Goal: Information Seeking & Learning: Learn about a topic

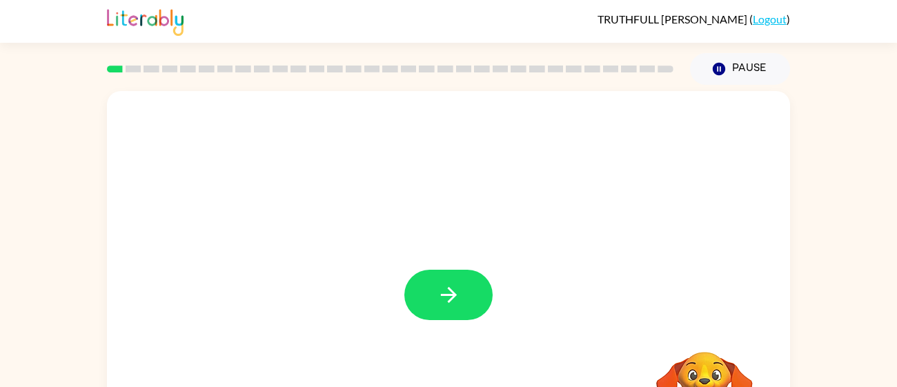
scroll to position [98, 0]
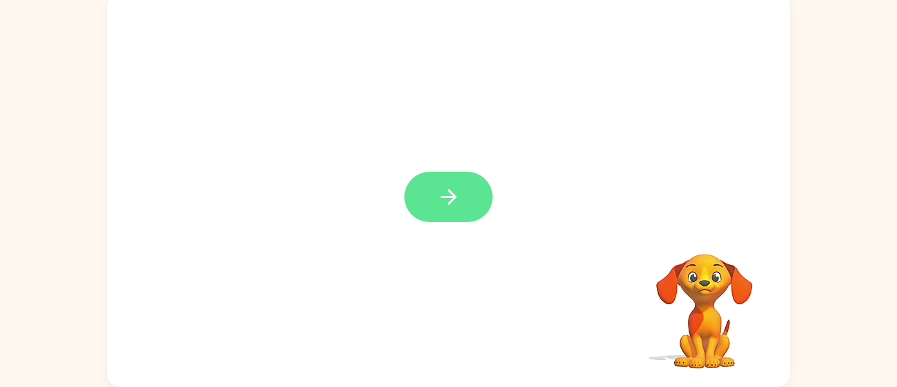
click at [470, 196] on button "button" at bounding box center [448, 197] width 88 height 50
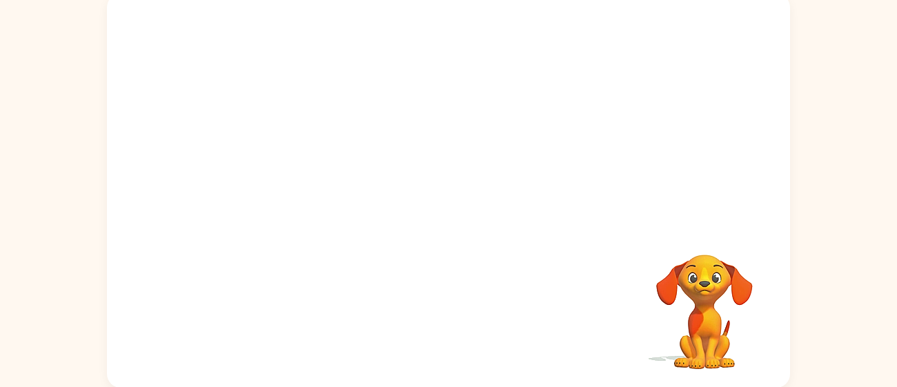
scroll to position [97, 0]
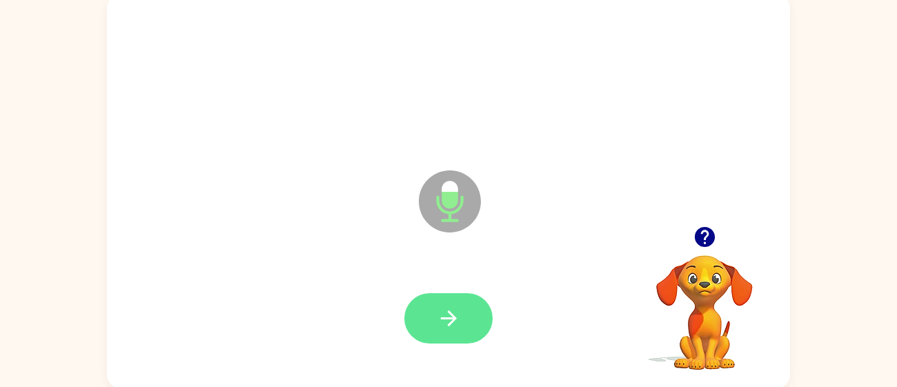
click at [437, 326] on icon "button" at bounding box center [449, 318] width 24 height 24
click at [461, 313] on button "button" at bounding box center [448, 318] width 88 height 50
click at [460, 315] on icon "button" at bounding box center [449, 318] width 24 height 24
click at [462, 320] on button "button" at bounding box center [448, 318] width 88 height 50
click at [467, 316] on button "button" at bounding box center [448, 318] width 88 height 50
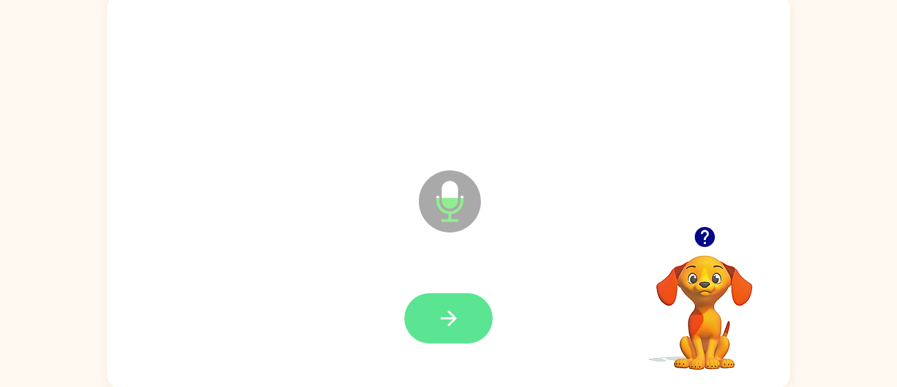
click at [448, 315] on icon "button" at bounding box center [449, 318] width 24 height 24
click at [463, 322] on button "button" at bounding box center [448, 318] width 88 height 50
click at [458, 330] on button "button" at bounding box center [448, 318] width 88 height 50
click at [443, 313] on icon "button" at bounding box center [449, 318] width 24 height 24
click at [476, 319] on button "button" at bounding box center [448, 318] width 88 height 50
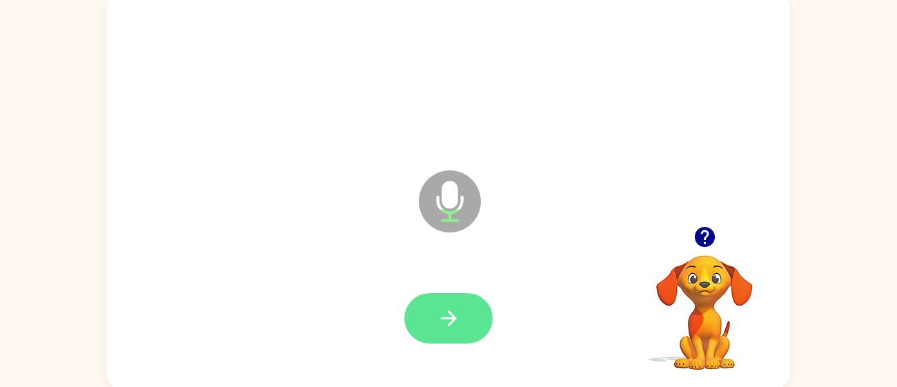
click at [468, 322] on button "button" at bounding box center [448, 318] width 88 height 50
click at [475, 326] on button "button" at bounding box center [448, 318] width 88 height 50
click at [468, 319] on button "button" at bounding box center [448, 318] width 88 height 50
click at [464, 318] on button "button" at bounding box center [448, 318] width 88 height 50
click at [467, 310] on button "button" at bounding box center [448, 318] width 88 height 50
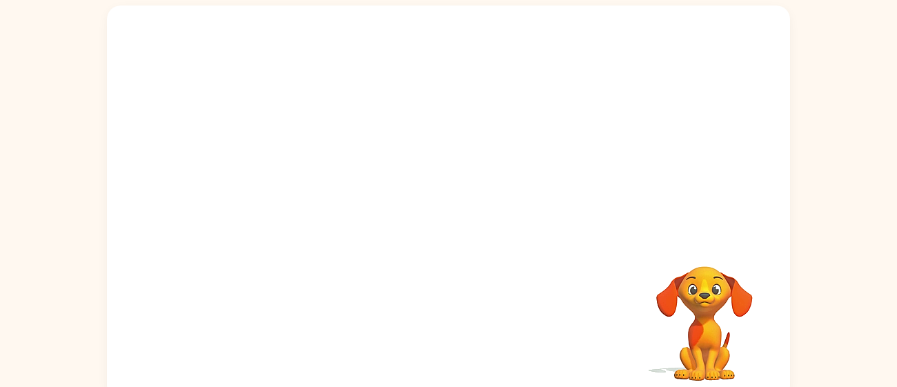
scroll to position [86, 0]
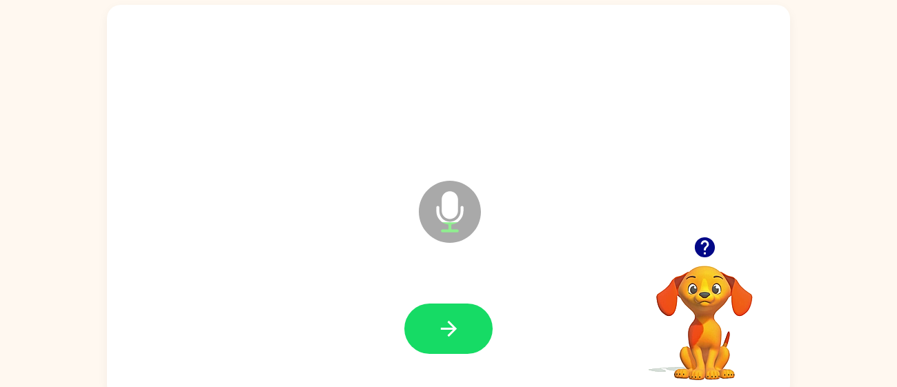
click at [704, 247] on icon "button" at bounding box center [704, 247] width 20 height 20
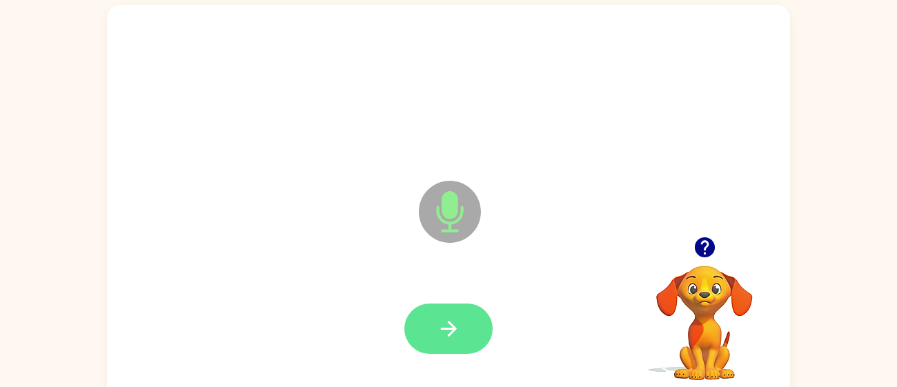
click at [480, 335] on button "button" at bounding box center [448, 329] width 88 height 50
click at [451, 333] on icon "button" at bounding box center [448, 329] width 16 height 16
click at [480, 323] on button "button" at bounding box center [448, 329] width 88 height 50
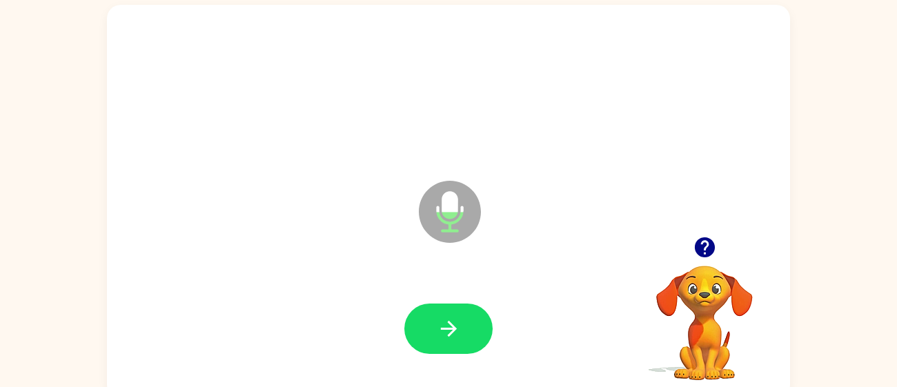
click at [706, 245] on icon "button" at bounding box center [704, 247] width 20 height 20
click at [695, 248] on icon "button" at bounding box center [704, 247] width 20 height 20
click at [711, 244] on icon "button" at bounding box center [704, 247] width 20 height 20
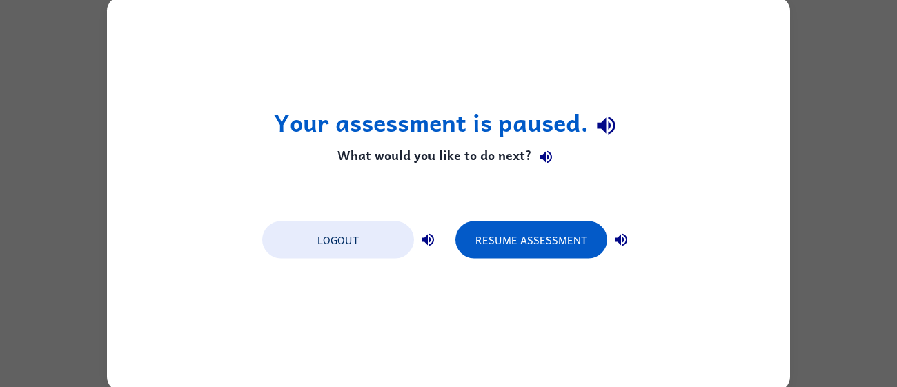
scroll to position [0, 0]
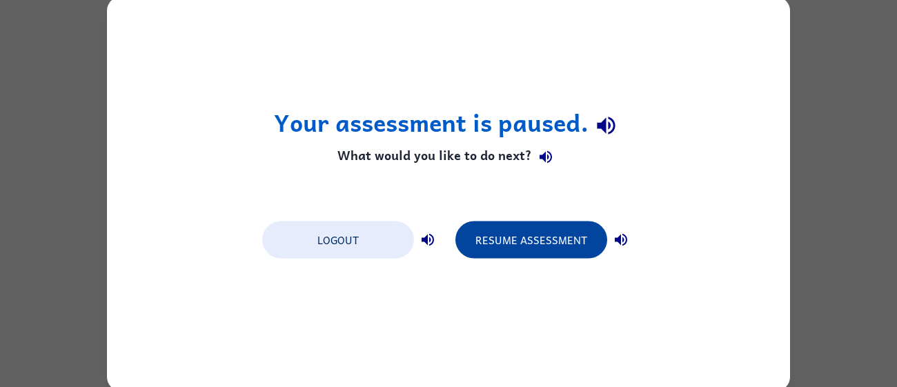
click at [542, 231] on button "Resume Assessment" at bounding box center [531, 239] width 152 height 37
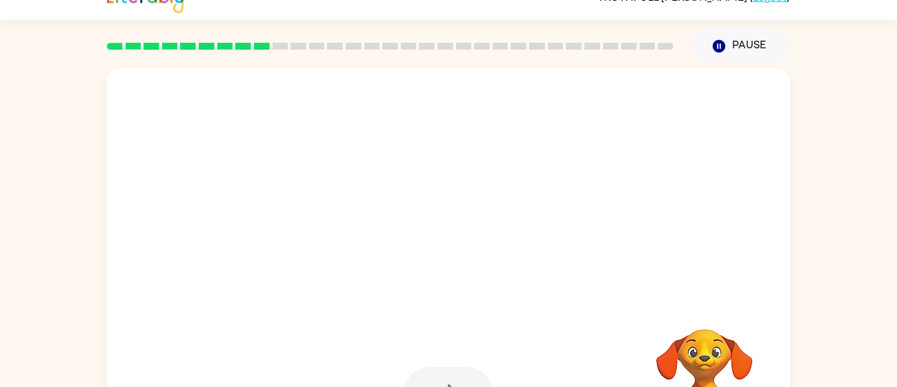
scroll to position [94, 0]
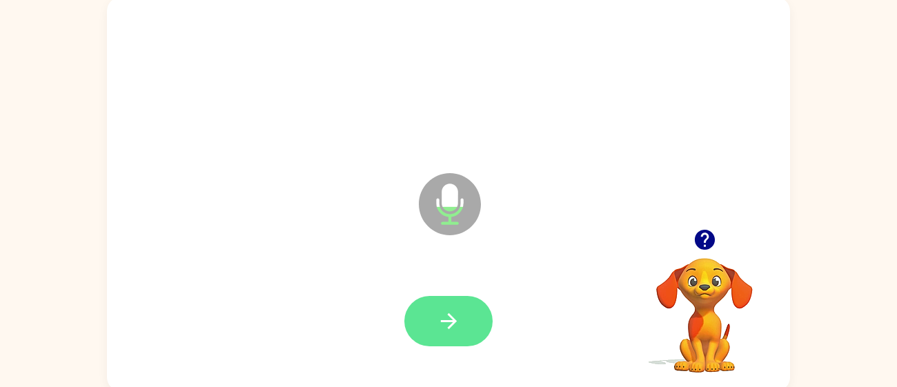
click at [444, 319] on icon "button" at bounding box center [449, 321] width 24 height 24
click at [466, 328] on button "button" at bounding box center [448, 321] width 88 height 50
click at [454, 322] on icon "button" at bounding box center [448, 321] width 16 height 16
click at [713, 228] on icon "button" at bounding box center [705, 240] width 24 height 24
click at [707, 237] on video "Your browser must support playing .mp4 files to use Literably. Please try using…" at bounding box center [704, 306] width 138 height 138
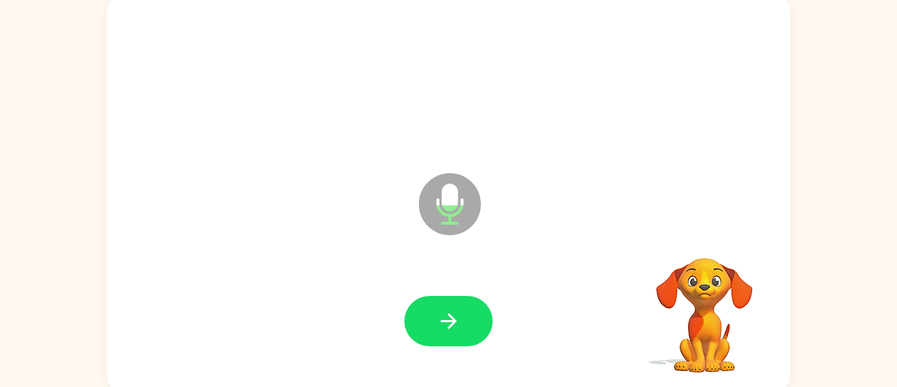
click at [705, 242] on video "Your browser must support playing .mp4 files to use Literably. Please try using…" at bounding box center [704, 306] width 138 height 138
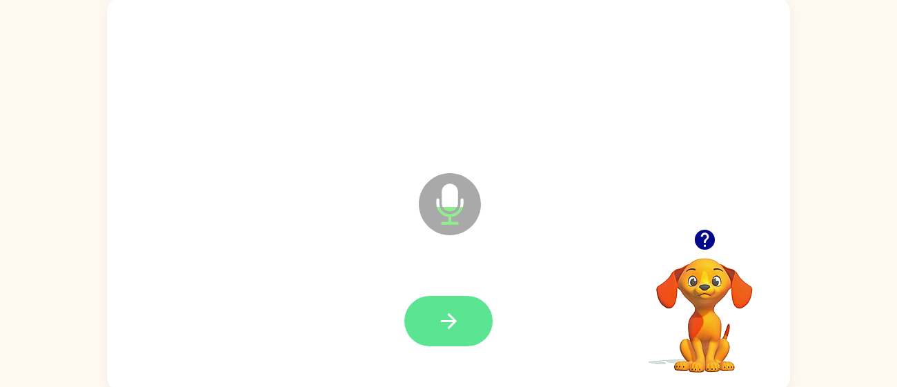
click at [464, 313] on button "button" at bounding box center [448, 321] width 88 height 50
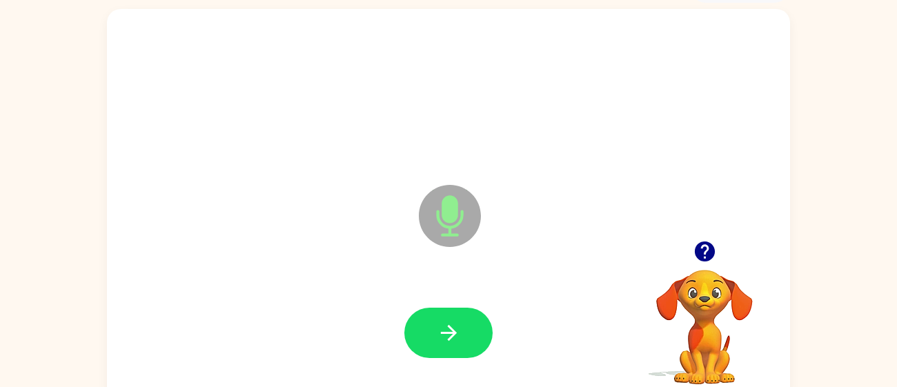
scroll to position [98, 0]
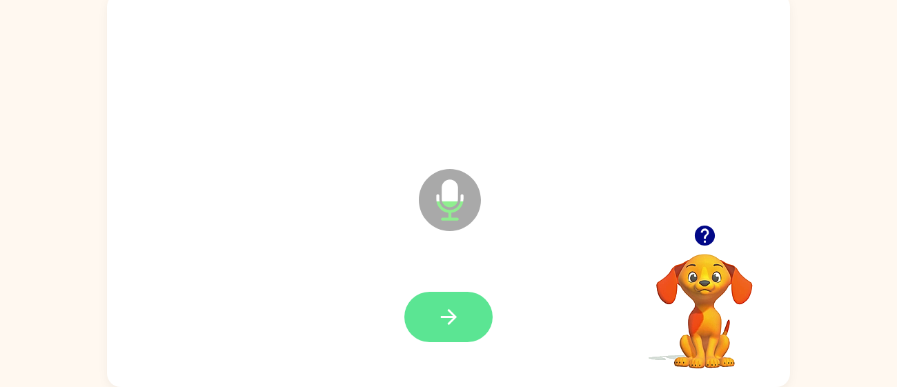
click at [478, 319] on button "button" at bounding box center [448, 317] width 88 height 50
click at [457, 320] on icon "button" at bounding box center [449, 317] width 24 height 24
click at [465, 299] on button "button" at bounding box center [448, 317] width 88 height 50
click at [468, 313] on button "button" at bounding box center [448, 317] width 88 height 50
click at [475, 323] on button "button" at bounding box center [448, 317] width 88 height 50
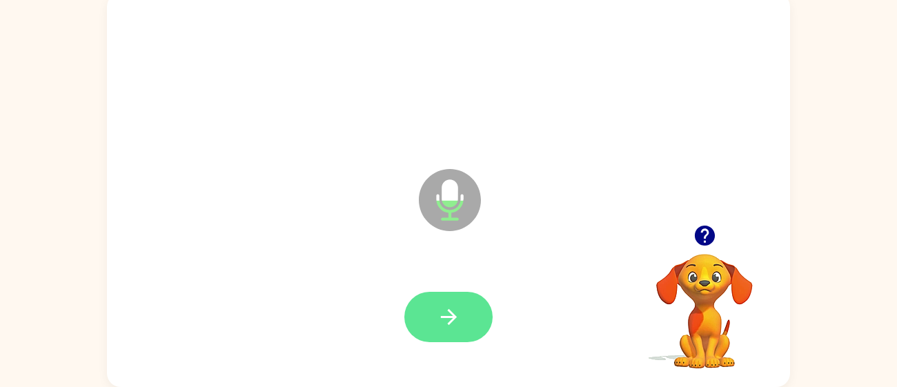
click at [452, 328] on icon "button" at bounding box center [449, 317] width 24 height 24
click at [463, 317] on button "button" at bounding box center [448, 317] width 88 height 50
click at [444, 308] on icon "button" at bounding box center [449, 317] width 24 height 24
click at [472, 339] on button "button" at bounding box center [448, 317] width 88 height 50
click at [468, 317] on button "button" at bounding box center [448, 317] width 88 height 50
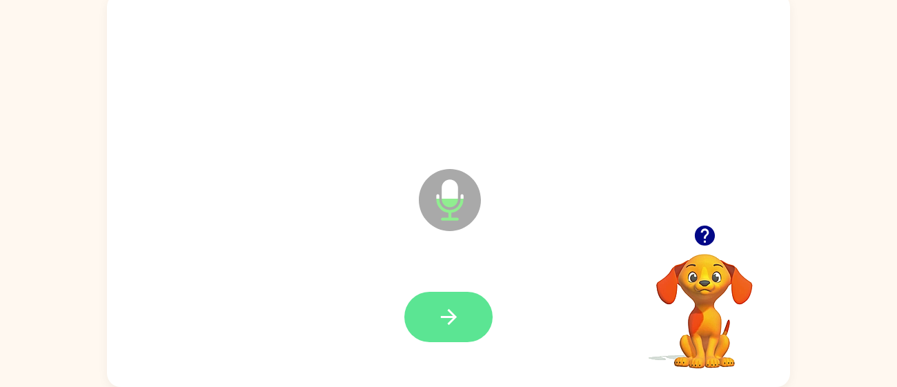
click at [440, 315] on icon "button" at bounding box center [449, 317] width 24 height 24
click at [473, 324] on button "button" at bounding box center [448, 317] width 88 height 50
click at [472, 299] on button "button" at bounding box center [448, 317] width 88 height 50
click at [458, 318] on icon "button" at bounding box center [449, 317] width 24 height 24
click at [474, 314] on button "button" at bounding box center [448, 317] width 88 height 50
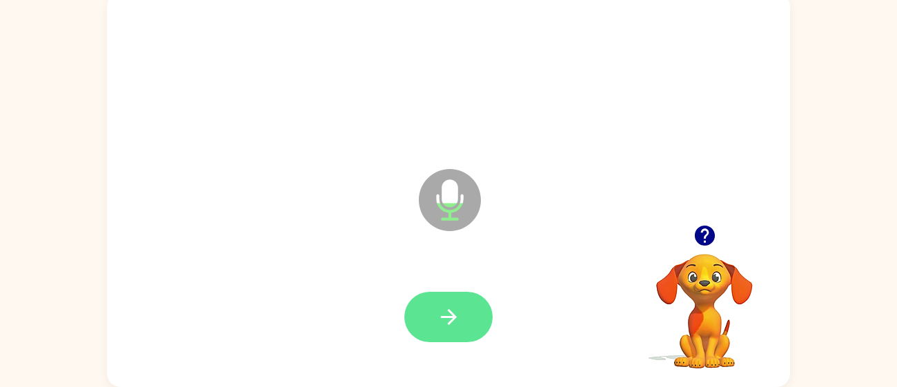
click at [464, 309] on button "button" at bounding box center [448, 317] width 88 height 50
click at [477, 321] on button "button" at bounding box center [448, 317] width 88 height 50
click at [477, 320] on button "button" at bounding box center [448, 317] width 88 height 50
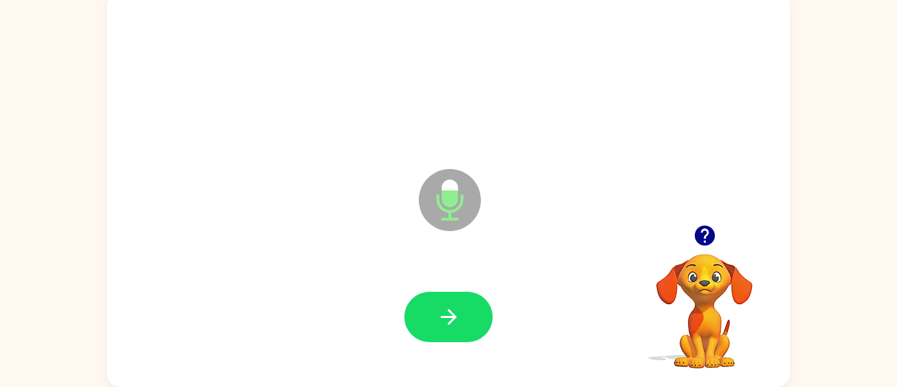
click at [483, 293] on div at bounding box center [448, 317] width 88 height 50
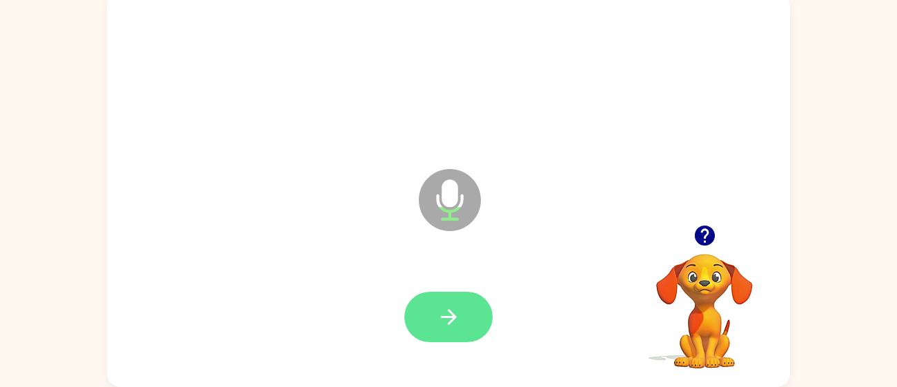
click at [457, 306] on icon "button" at bounding box center [449, 317] width 24 height 24
click at [454, 330] on button "button" at bounding box center [448, 317] width 88 height 50
click at [477, 322] on button "button" at bounding box center [448, 317] width 88 height 50
click at [458, 335] on button "button" at bounding box center [448, 317] width 88 height 50
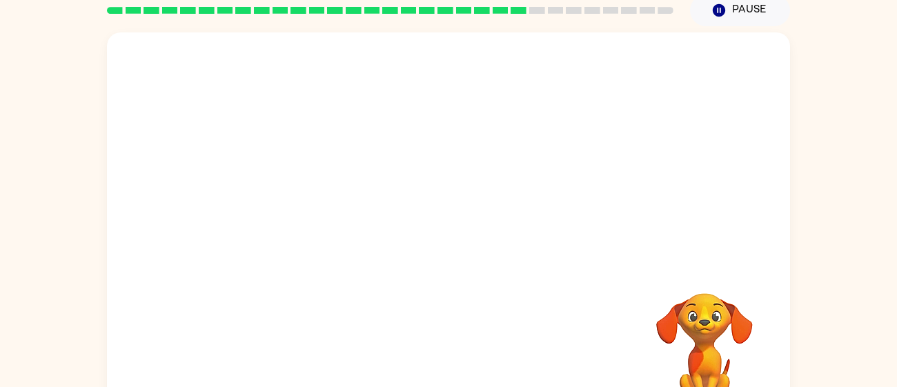
scroll to position [55, 0]
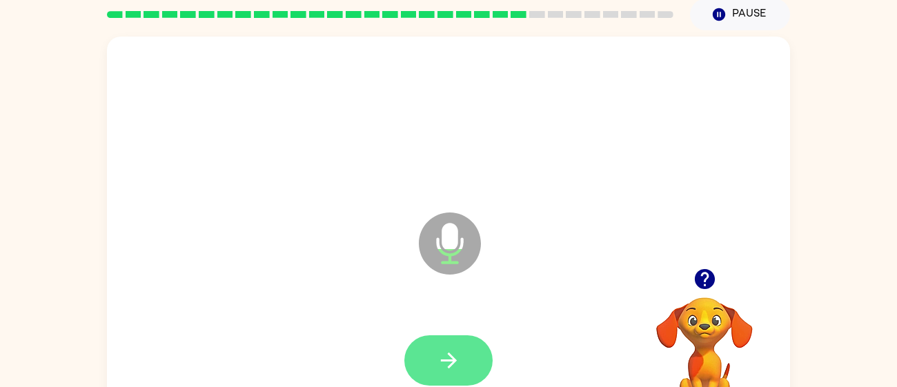
click at [454, 344] on button "button" at bounding box center [448, 360] width 88 height 50
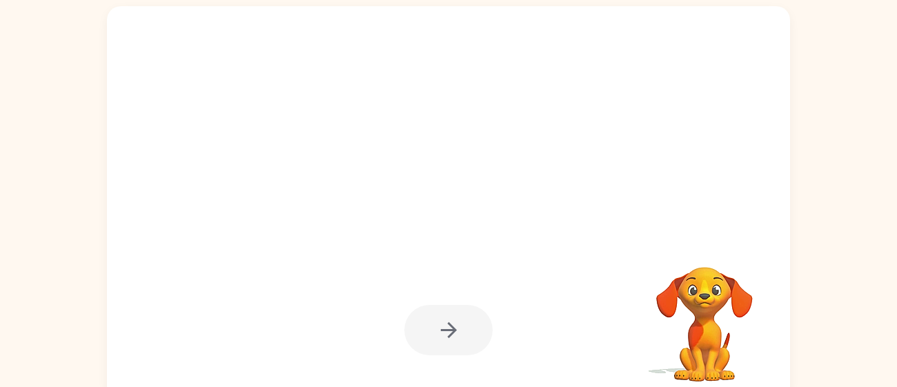
scroll to position [98, 0]
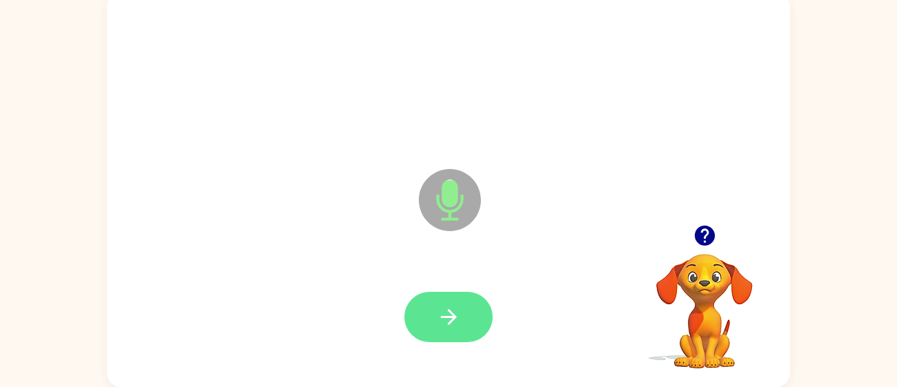
click at [471, 326] on button "button" at bounding box center [448, 317] width 88 height 50
click at [463, 324] on button "button" at bounding box center [448, 317] width 88 height 50
click at [473, 319] on button "button" at bounding box center [448, 317] width 88 height 50
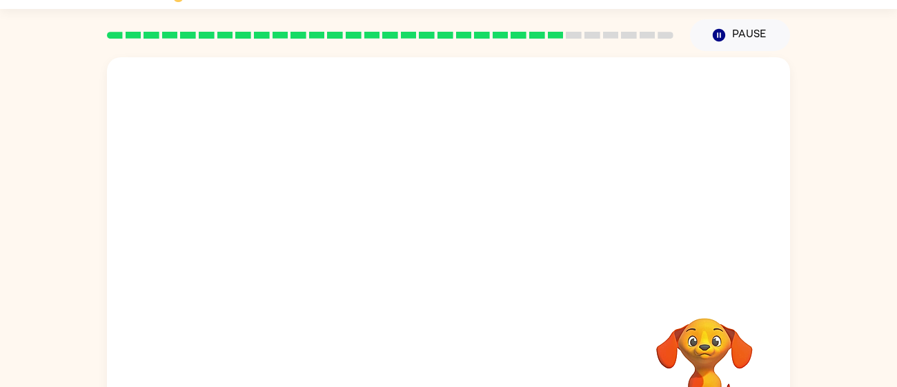
scroll to position [0, 0]
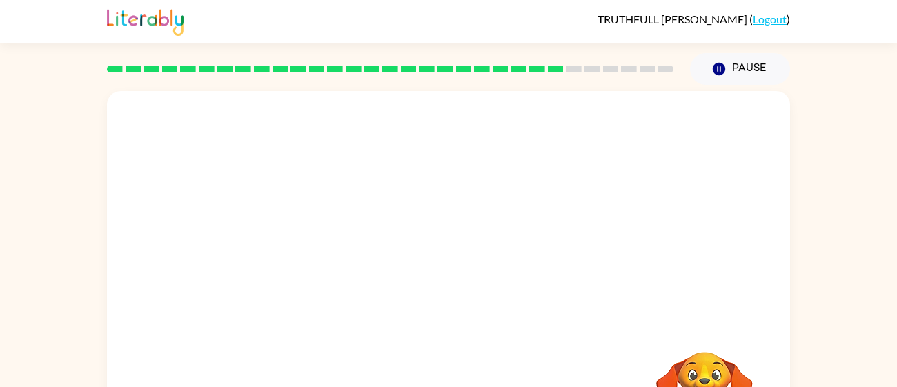
click at [651, 244] on div at bounding box center [448, 207] width 683 height 232
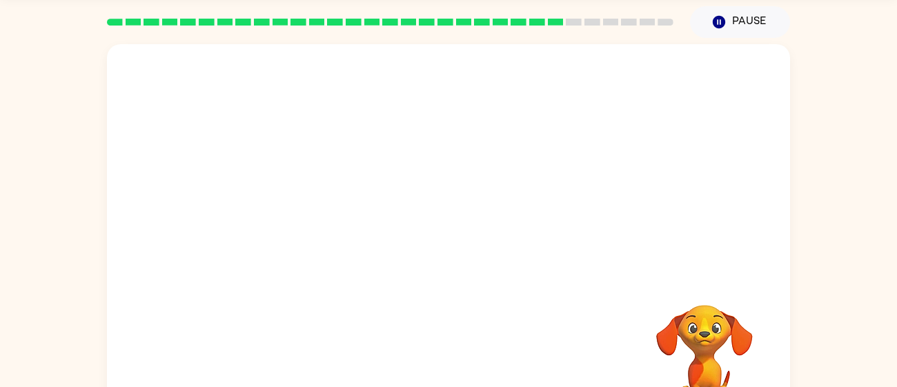
scroll to position [98, 0]
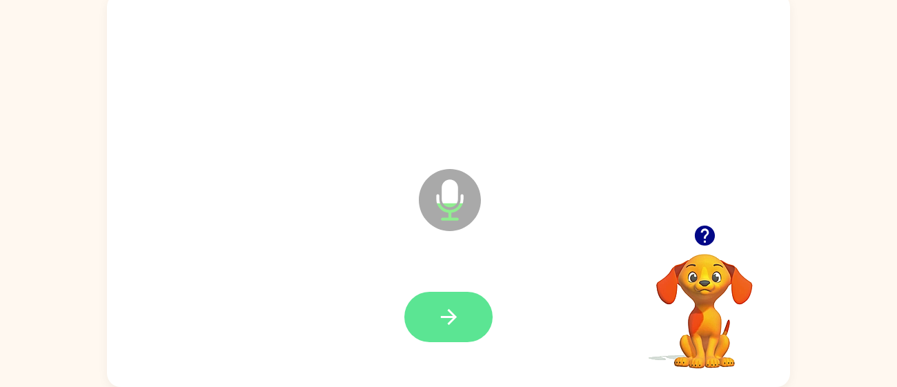
click at [463, 323] on button "button" at bounding box center [448, 317] width 88 height 50
click at [447, 295] on button "button" at bounding box center [448, 317] width 88 height 50
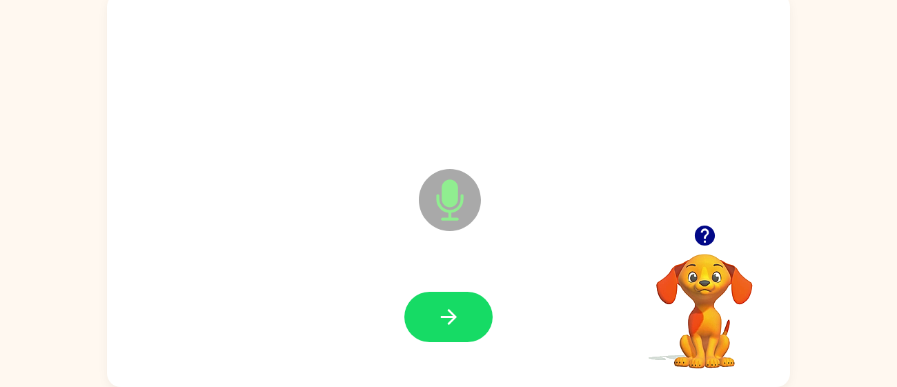
click at [712, 239] on icon "button" at bounding box center [704, 236] width 20 height 20
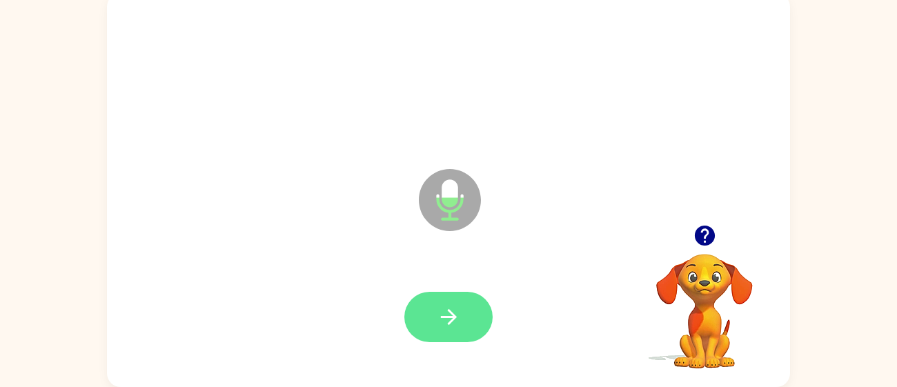
click at [460, 317] on icon "button" at bounding box center [449, 317] width 24 height 24
click at [440, 310] on icon "button" at bounding box center [449, 317] width 24 height 24
click at [473, 299] on button "button" at bounding box center [448, 317] width 88 height 50
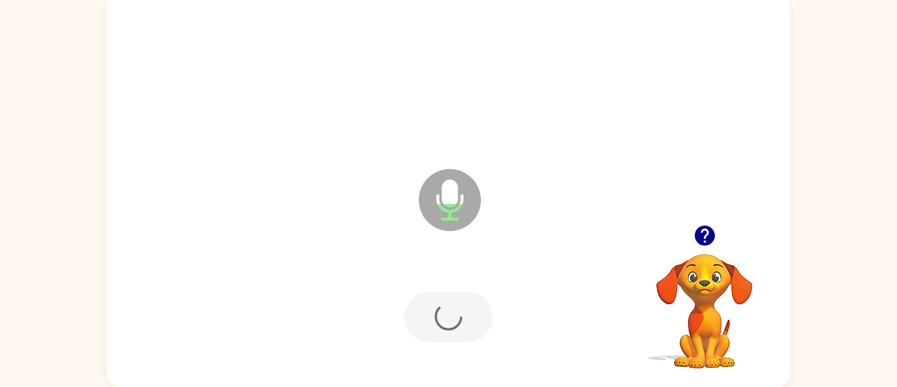
click at [462, 336] on div at bounding box center [448, 317] width 88 height 50
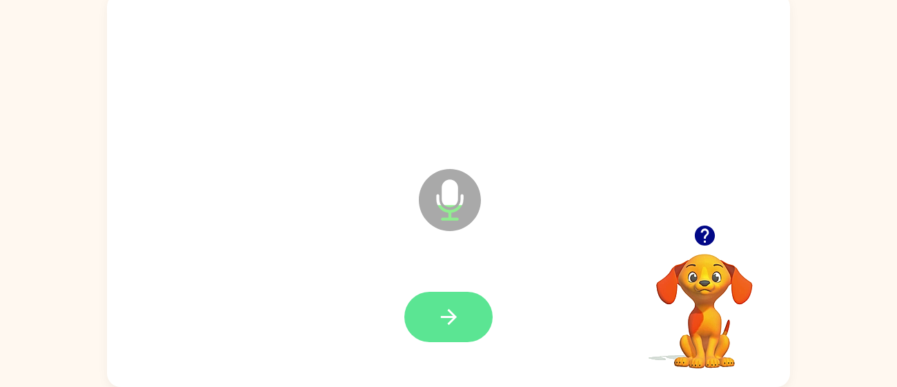
click at [468, 316] on button "button" at bounding box center [448, 317] width 88 height 50
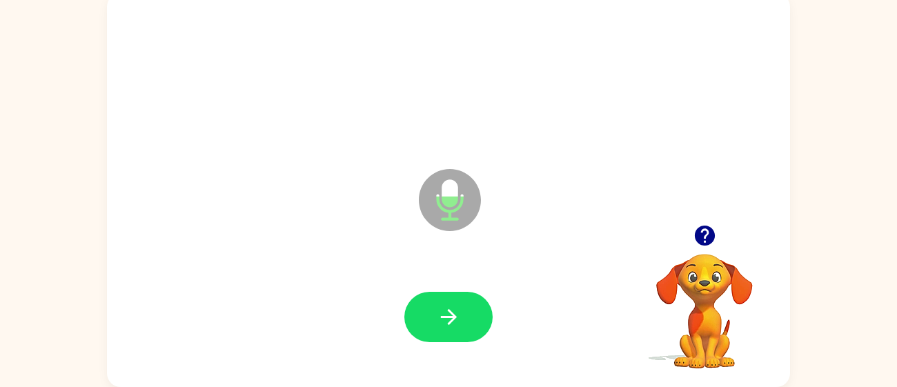
click at [702, 237] on icon "button" at bounding box center [704, 236] width 20 height 20
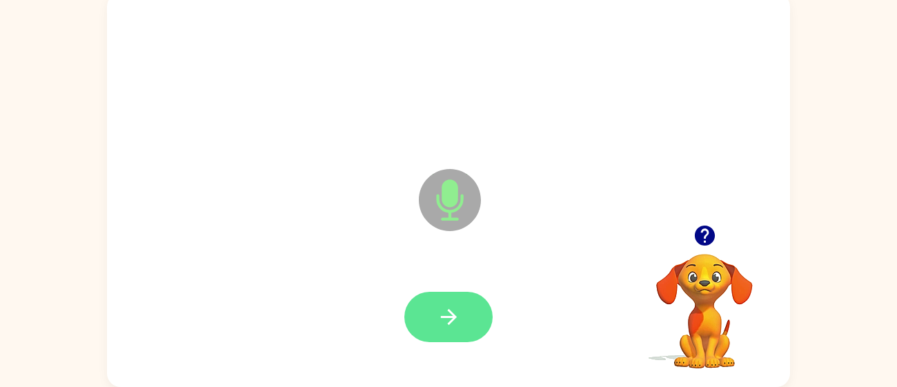
click at [464, 308] on button "button" at bounding box center [448, 317] width 88 height 50
click at [462, 319] on button "button" at bounding box center [448, 317] width 88 height 50
click at [467, 323] on button "button" at bounding box center [448, 317] width 88 height 50
click at [463, 320] on button "button" at bounding box center [448, 317] width 88 height 50
click at [470, 320] on button "button" at bounding box center [448, 317] width 88 height 50
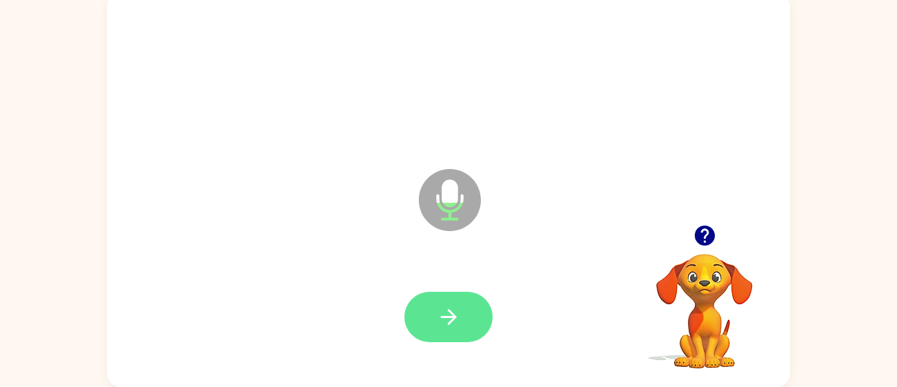
click at [447, 312] on icon "button" at bounding box center [449, 317] width 24 height 24
click at [460, 327] on icon "button" at bounding box center [449, 317] width 24 height 24
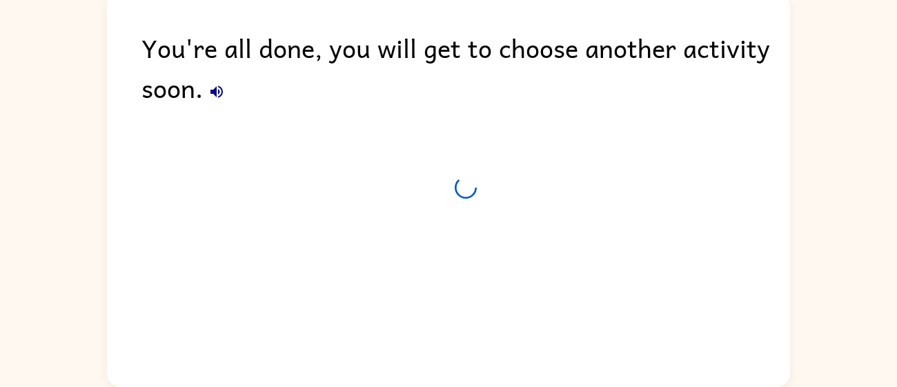
scroll to position [73, 0]
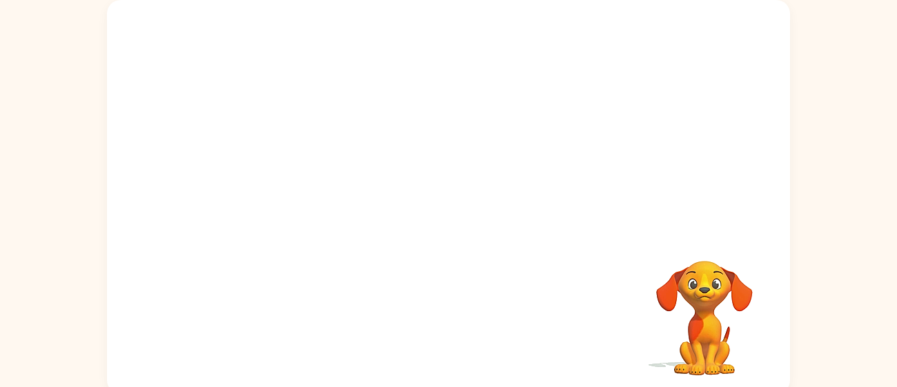
scroll to position [98, 0]
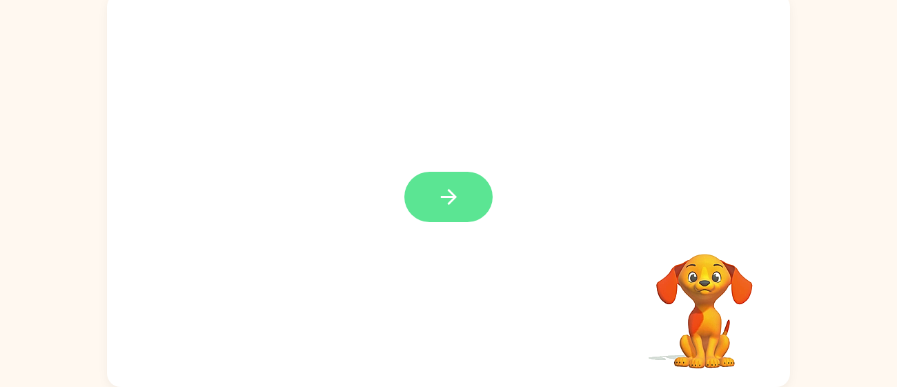
click at [442, 175] on button "button" at bounding box center [448, 197] width 88 height 50
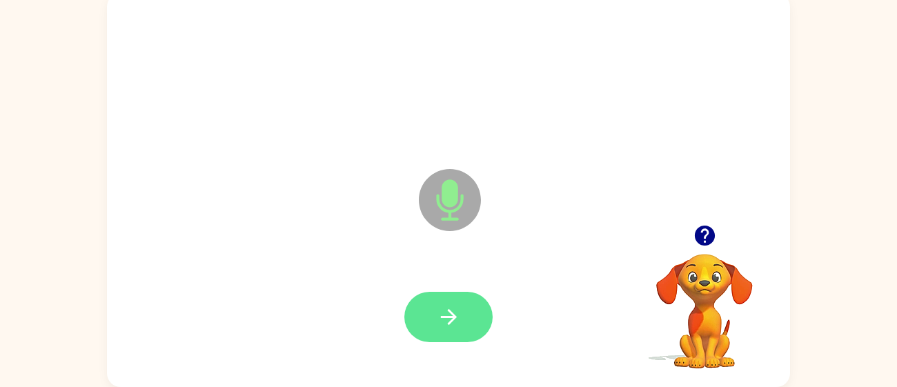
click at [451, 318] on icon "button" at bounding box center [449, 317] width 24 height 24
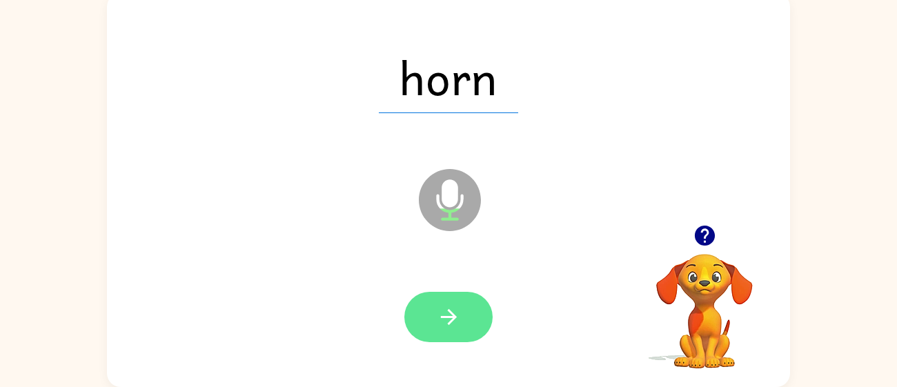
click at [472, 297] on button "button" at bounding box center [448, 317] width 88 height 50
click at [456, 331] on button "button" at bounding box center [448, 317] width 88 height 50
click at [454, 306] on icon "button" at bounding box center [449, 317] width 24 height 24
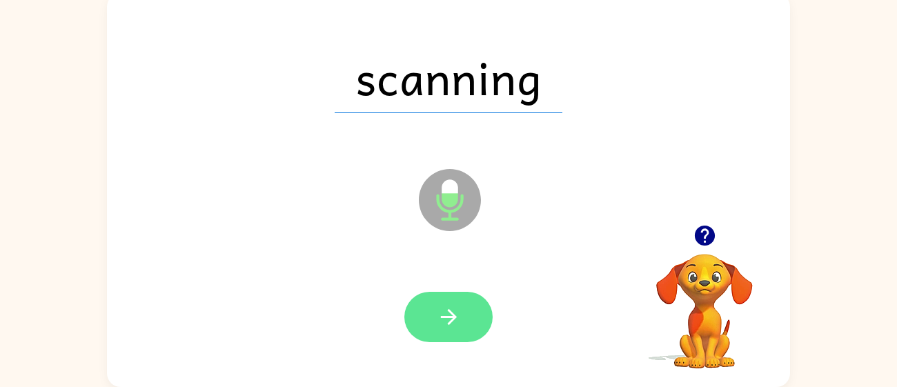
click at [473, 322] on button "button" at bounding box center [448, 317] width 88 height 50
click at [440, 318] on icon "button" at bounding box center [449, 317] width 24 height 24
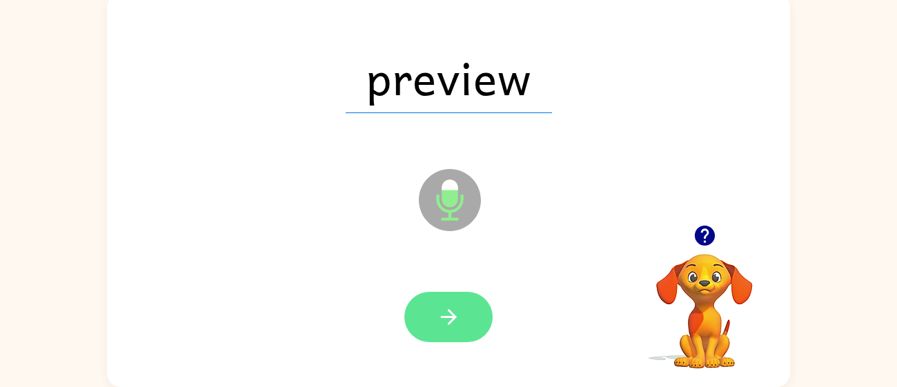
click at [460, 318] on icon "button" at bounding box center [449, 317] width 24 height 24
click at [460, 325] on icon "button" at bounding box center [449, 317] width 24 height 24
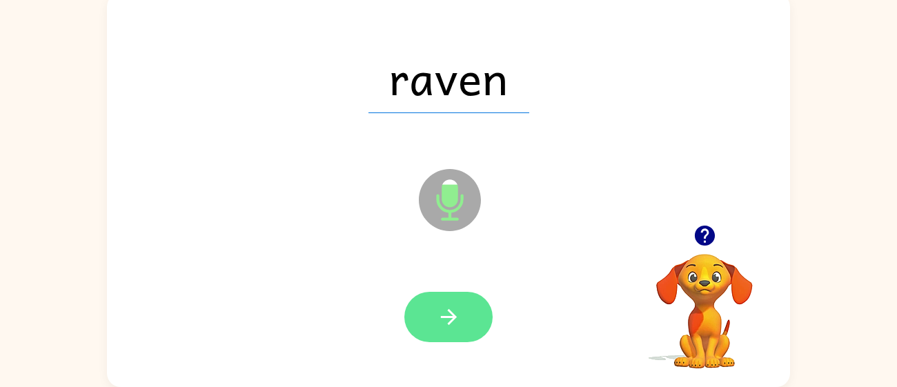
click at [453, 295] on button "button" at bounding box center [448, 317] width 88 height 50
click at [460, 324] on icon "button" at bounding box center [449, 317] width 24 height 24
click at [466, 321] on button "button" at bounding box center [448, 317] width 88 height 50
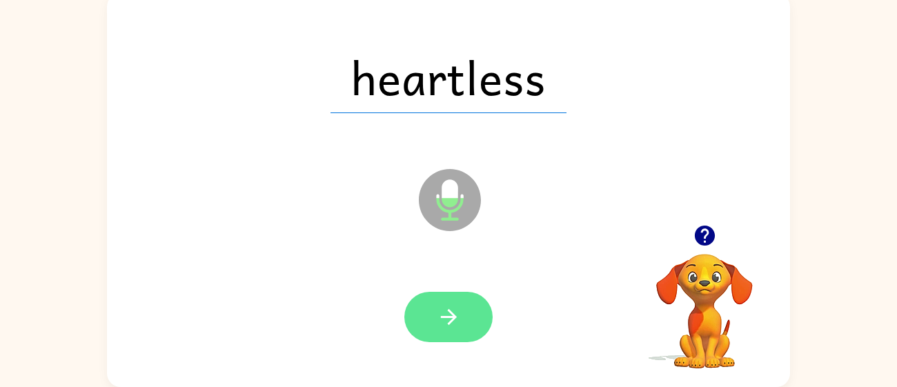
click at [474, 310] on button "button" at bounding box center [448, 317] width 88 height 50
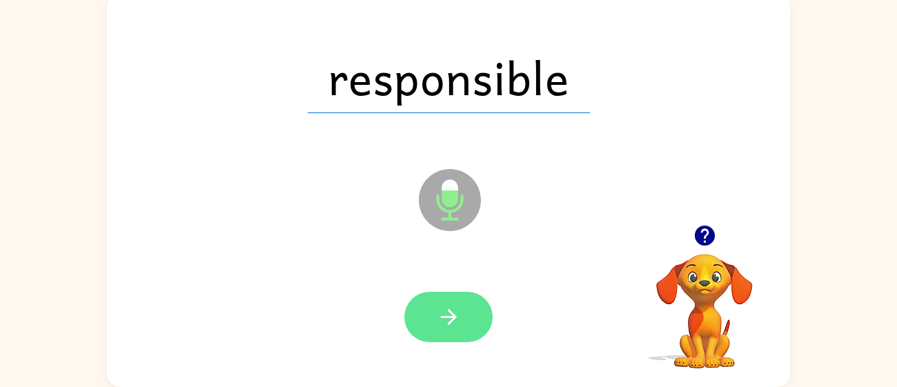
click at [477, 318] on button "button" at bounding box center [448, 317] width 88 height 50
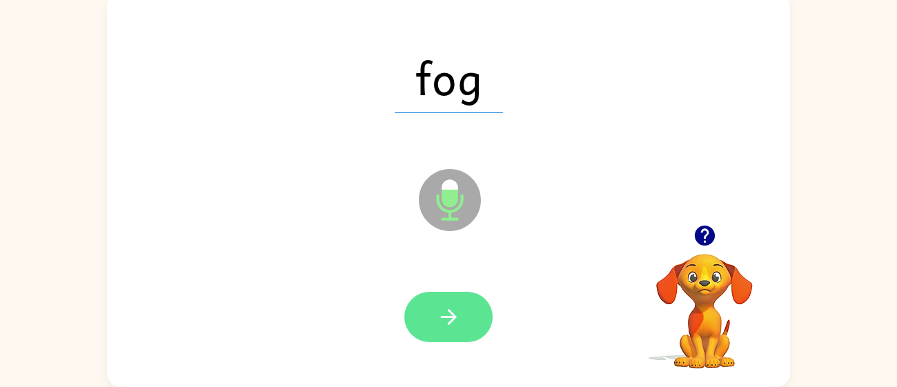
click at [462, 321] on button "button" at bounding box center [448, 317] width 88 height 50
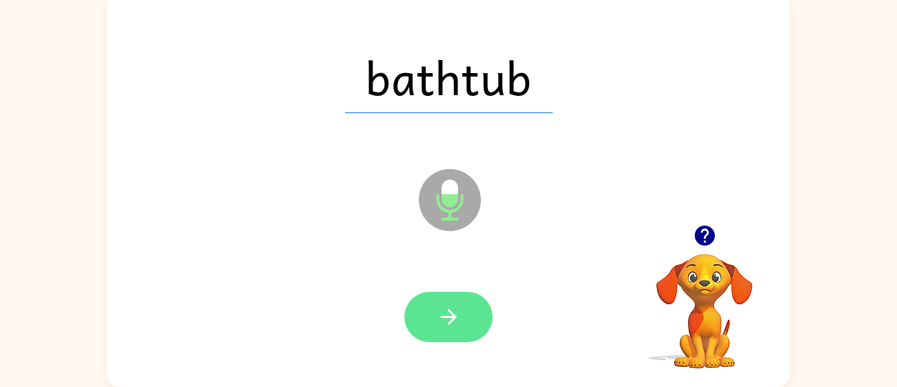
click at [475, 323] on button "button" at bounding box center [448, 317] width 88 height 50
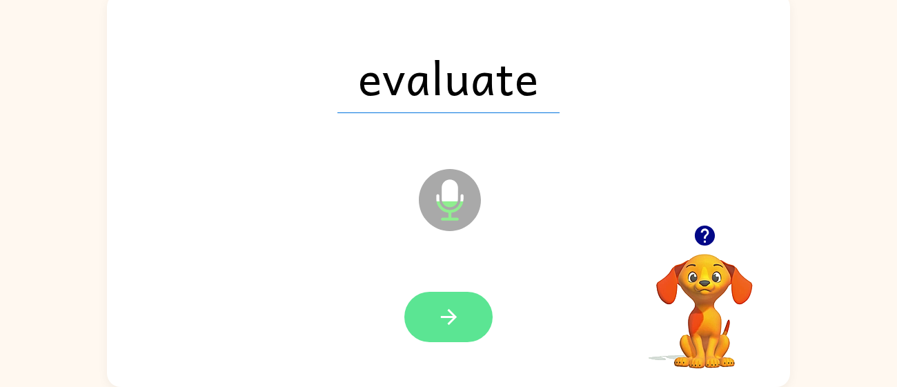
click at [484, 320] on button "button" at bounding box center [448, 317] width 88 height 50
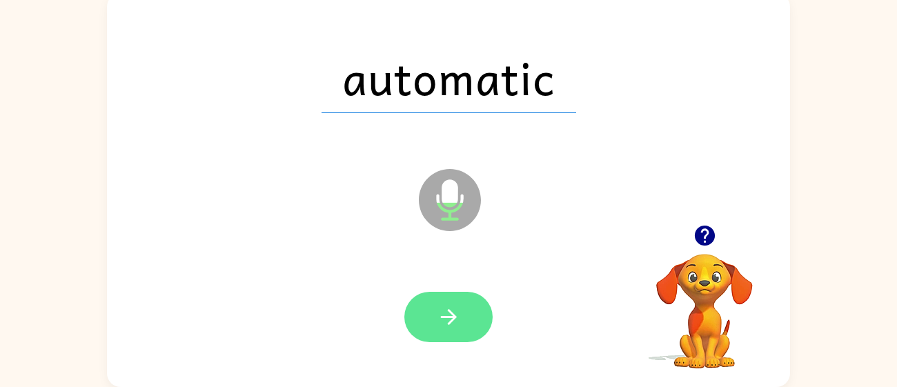
click at [464, 302] on button "button" at bounding box center [448, 317] width 88 height 50
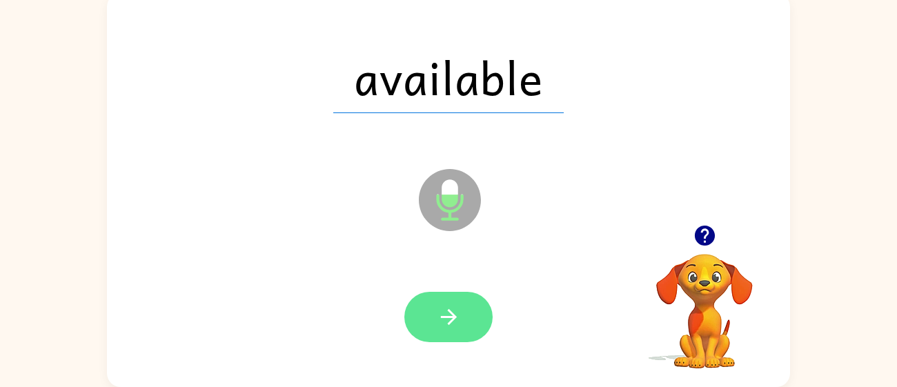
click at [466, 318] on button "button" at bounding box center [448, 317] width 88 height 50
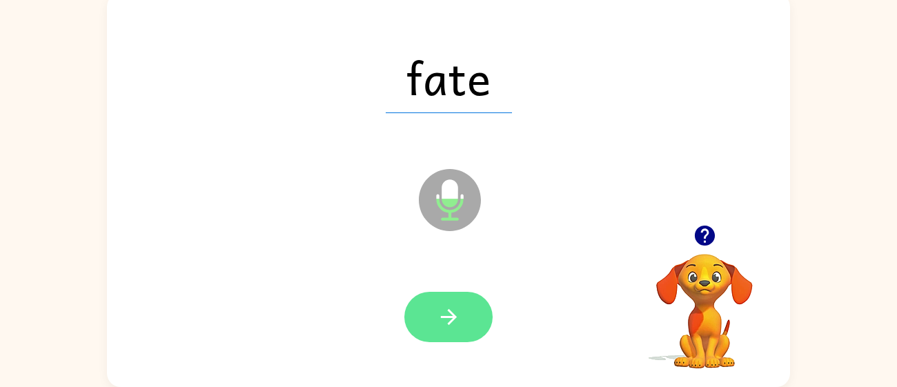
click at [472, 319] on button "button" at bounding box center [448, 317] width 88 height 50
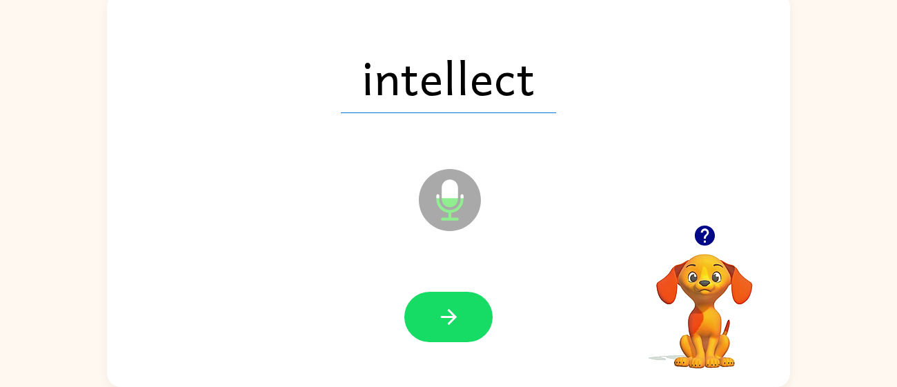
click at [486, 339] on div at bounding box center [448, 317] width 88 height 50
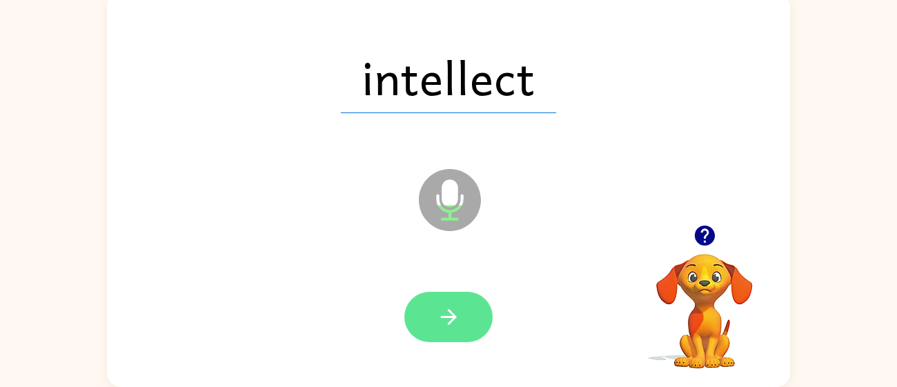
click at [475, 321] on button "button" at bounding box center [448, 317] width 88 height 50
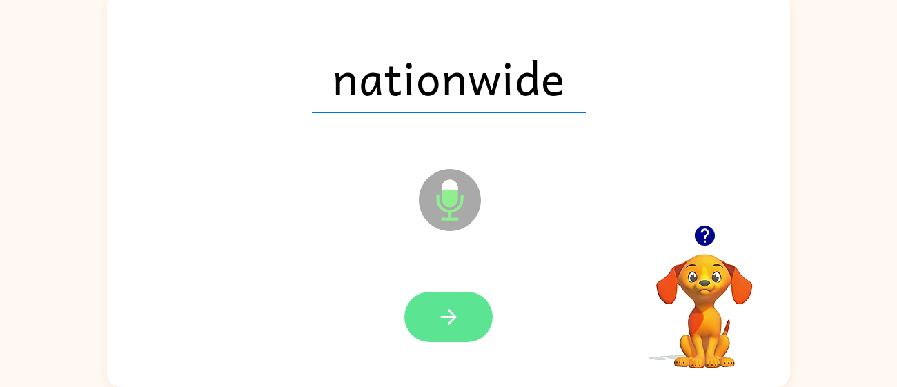
click at [464, 299] on button "button" at bounding box center [448, 317] width 88 height 50
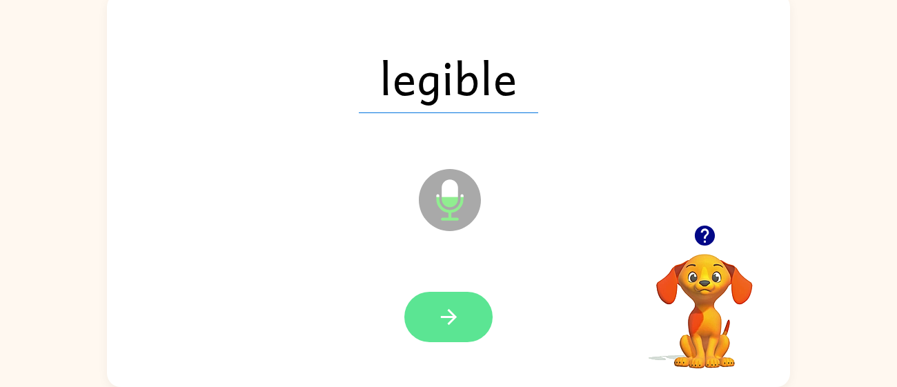
click at [475, 304] on button "button" at bounding box center [448, 317] width 88 height 50
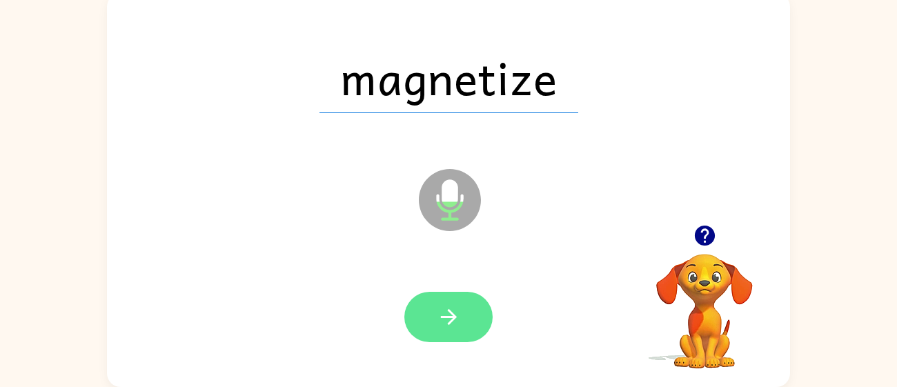
click at [473, 319] on button "button" at bounding box center [448, 317] width 88 height 50
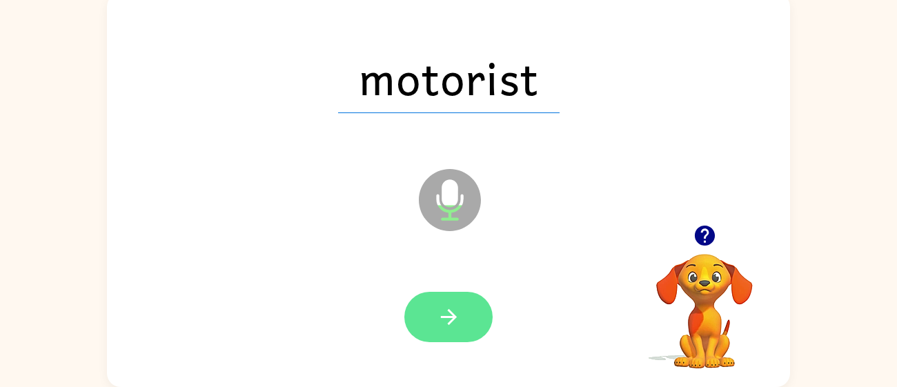
click at [451, 320] on icon "button" at bounding box center [448, 317] width 16 height 16
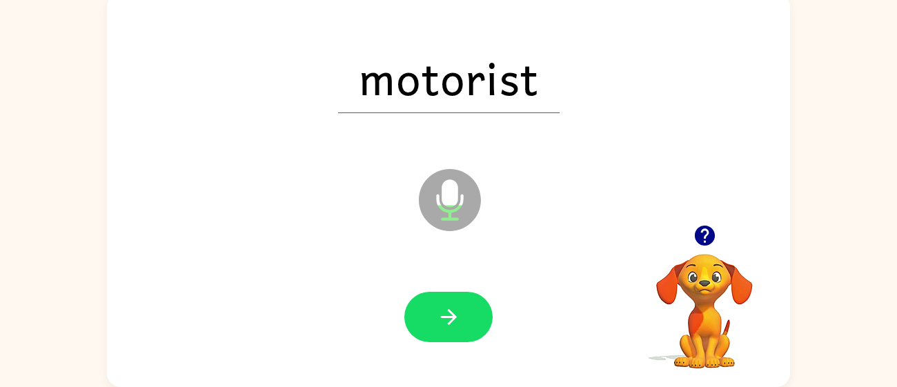
click at [460, 304] on div at bounding box center [448, 317] width 88 height 50
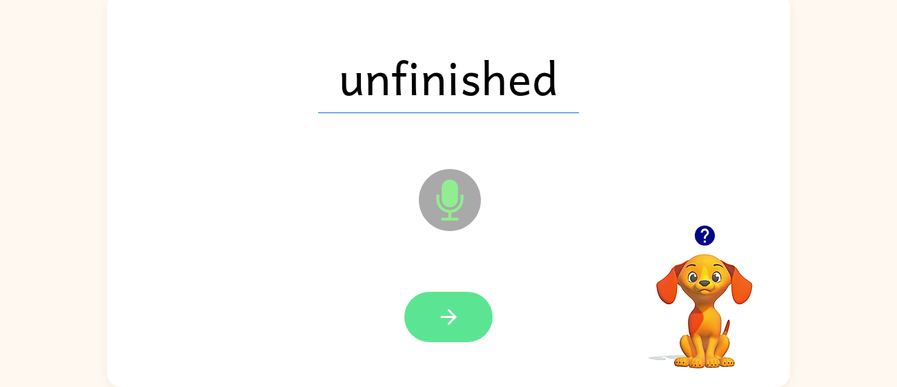
click at [467, 324] on button "button" at bounding box center [448, 317] width 88 height 50
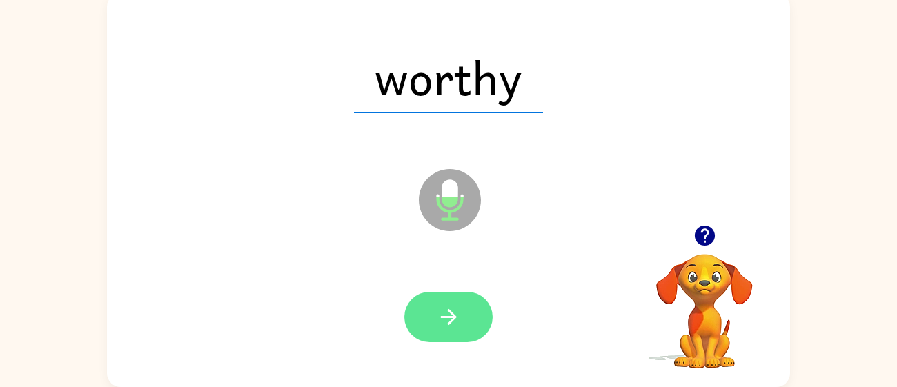
click at [455, 316] on icon "button" at bounding box center [448, 317] width 16 height 16
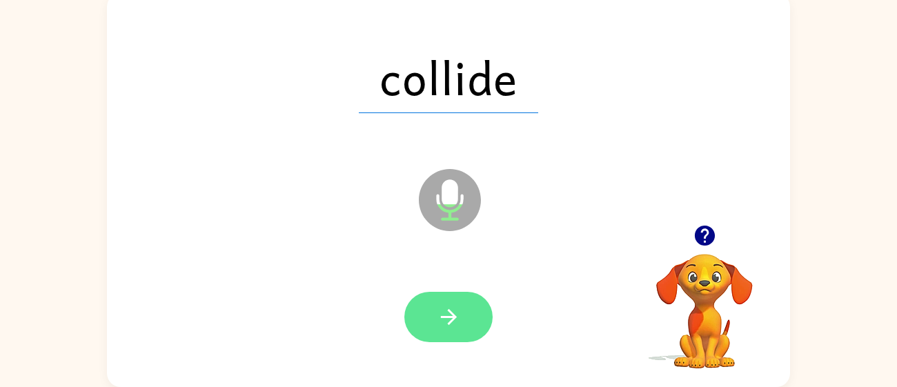
click at [471, 325] on button "button" at bounding box center [448, 317] width 88 height 50
click at [458, 315] on icon "button" at bounding box center [449, 317] width 24 height 24
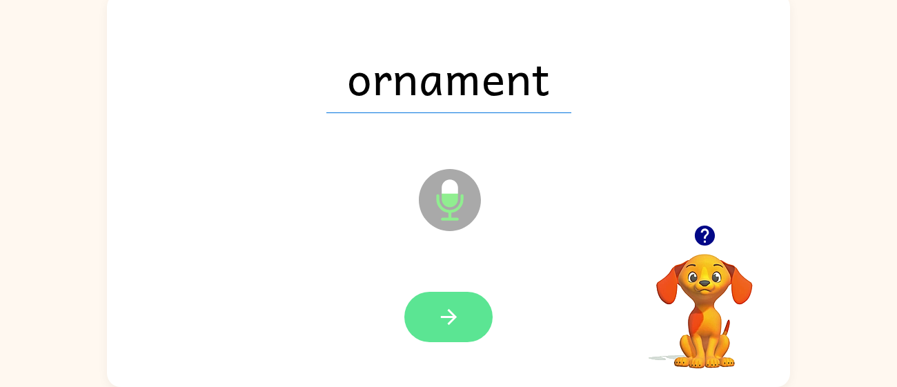
click at [466, 318] on button "button" at bounding box center [448, 317] width 88 height 50
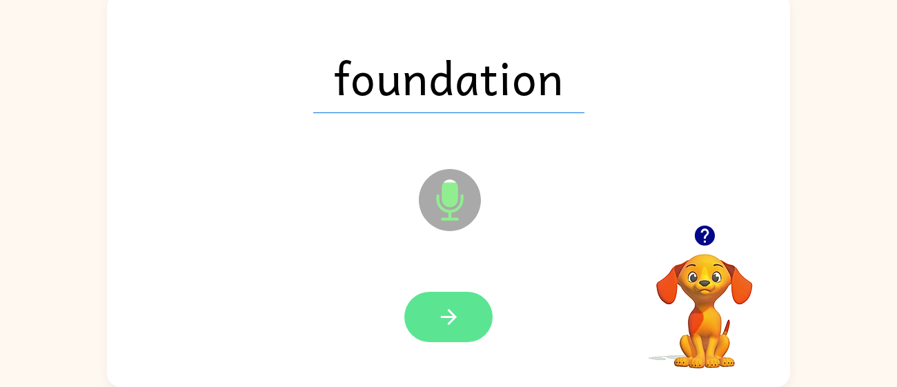
click at [451, 318] on icon "button" at bounding box center [449, 317] width 24 height 24
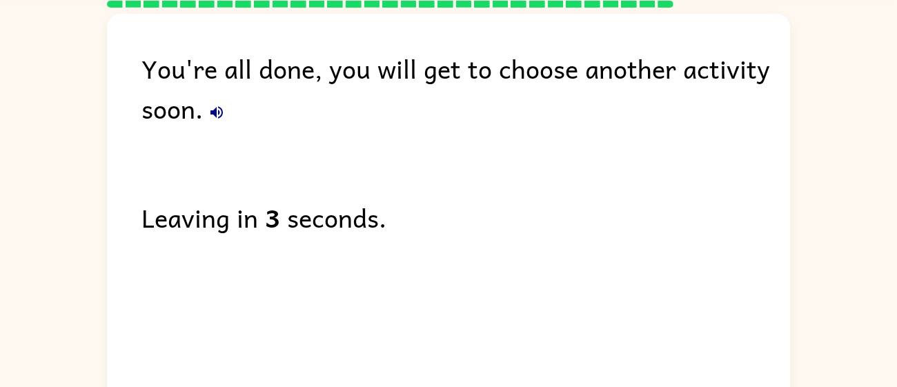
scroll to position [73, 0]
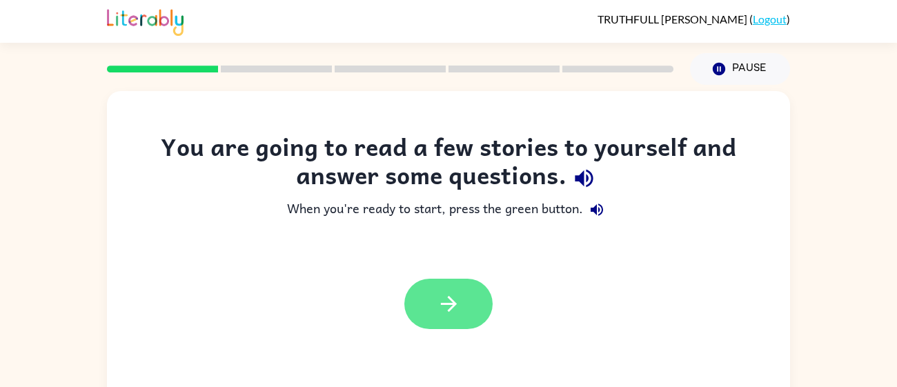
click at [475, 302] on button "button" at bounding box center [448, 304] width 88 height 50
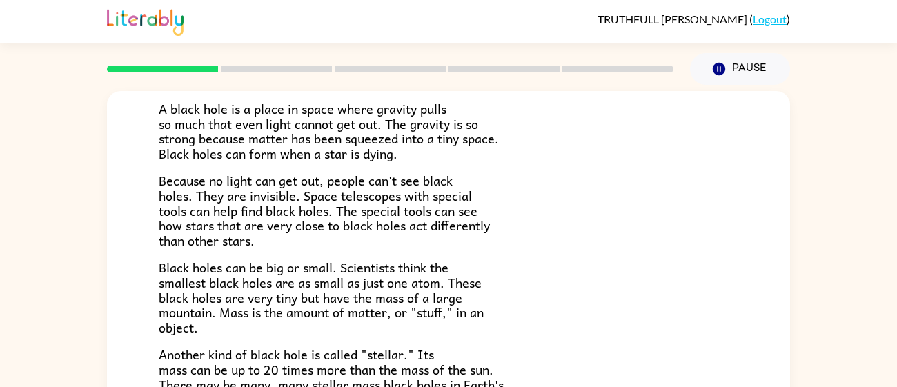
scroll to position [103, 0]
click at [755, 348] on div "Black Holes A black hole is a place in space where gravity pulls so much that e…" at bounding box center [448, 295] width 683 height 614
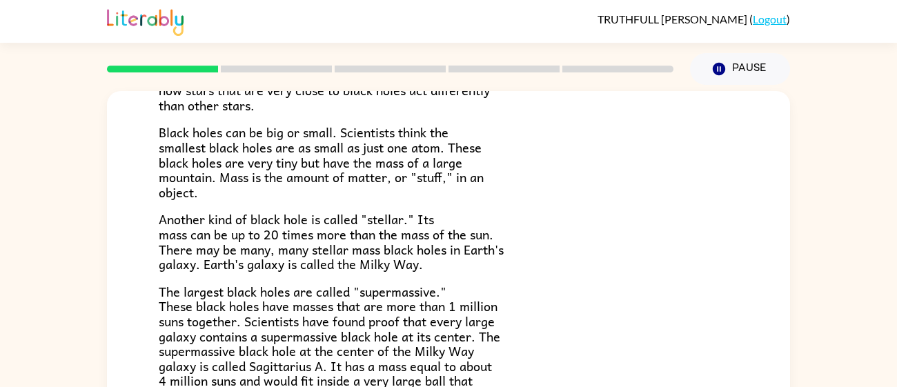
scroll to position [239, 0]
click at [588, 299] on p "The largest black holes are called "supermassive." These black holes have masse…" at bounding box center [449, 343] width 580 height 119
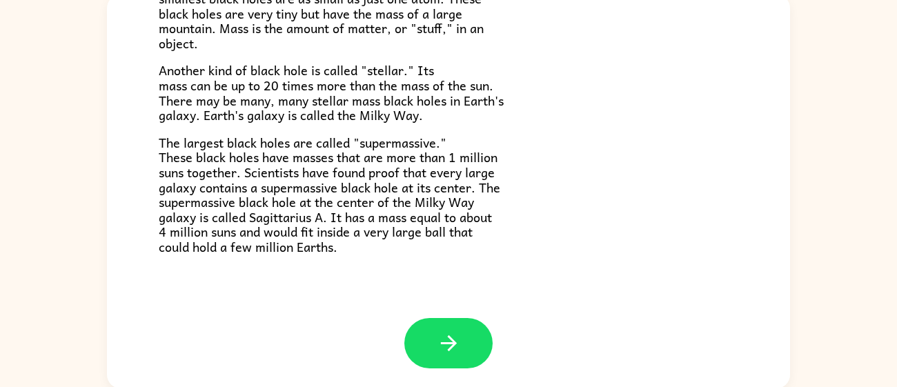
scroll to position [98, 0]
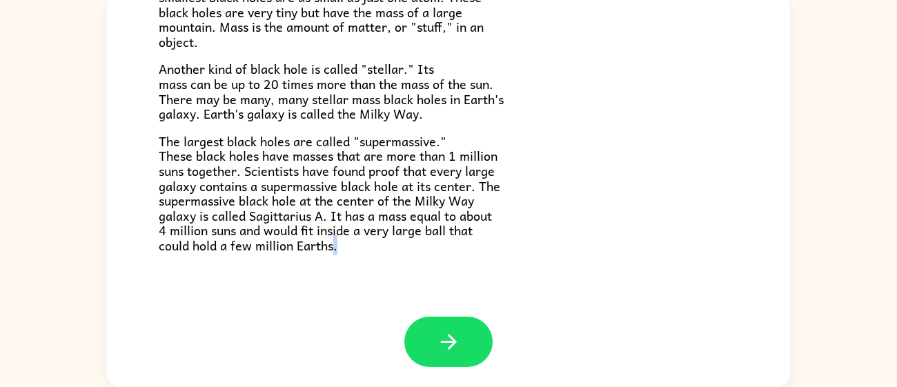
click at [814, 291] on div "Black Holes A black hole is a place in space where gravity pulls so much that e…" at bounding box center [448, 187] width 897 height 400
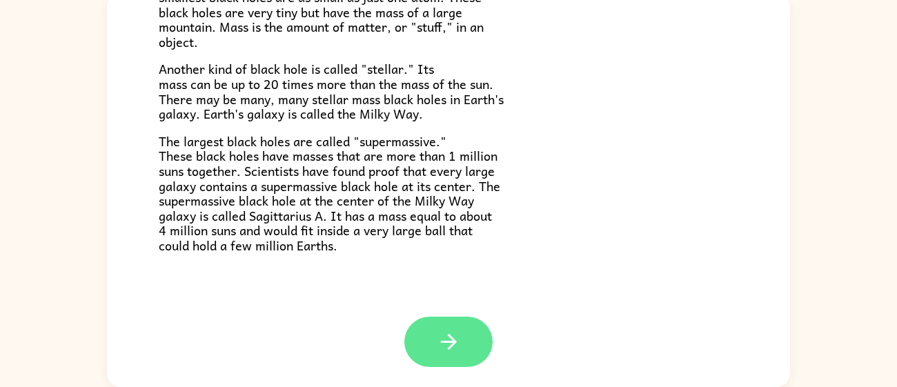
click at [458, 330] on icon "button" at bounding box center [449, 342] width 24 height 24
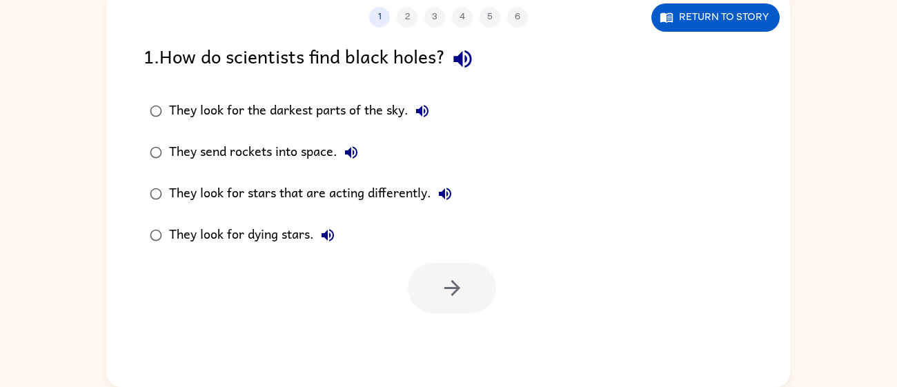
scroll to position [0, 0]
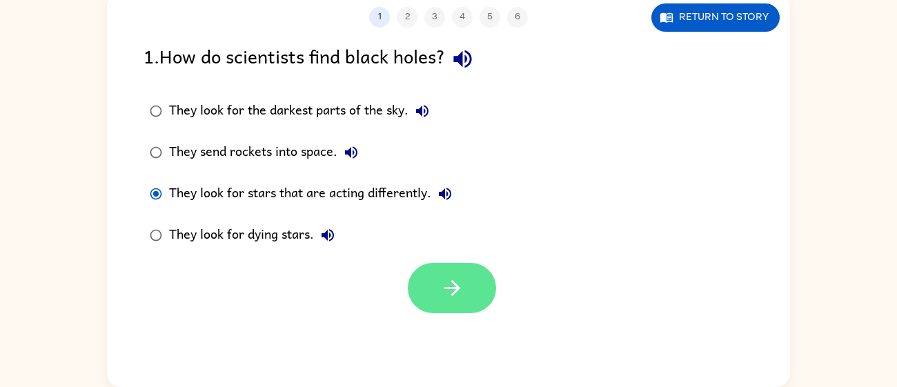
click at [451, 277] on icon "button" at bounding box center [452, 288] width 24 height 24
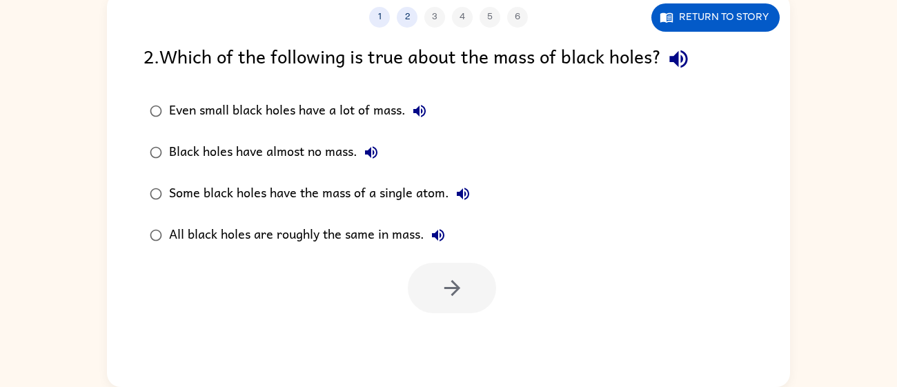
click at [456, 192] on icon "button" at bounding box center [463, 194] width 17 height 17
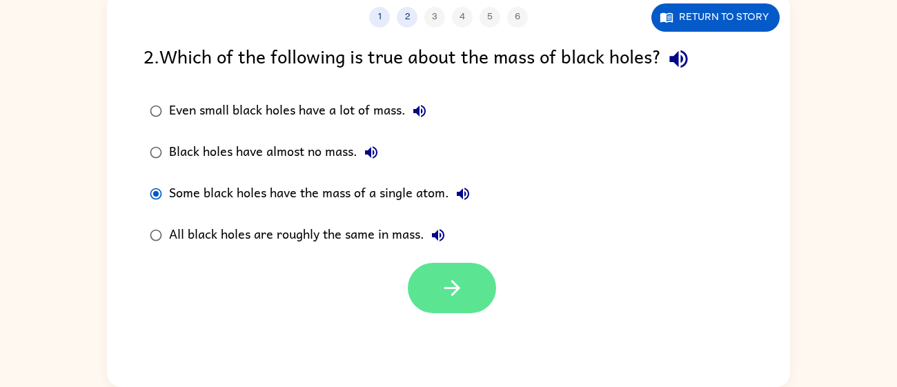
click at [450, 270] on button "button" at bounding box center [452, 288] width 88 height 50
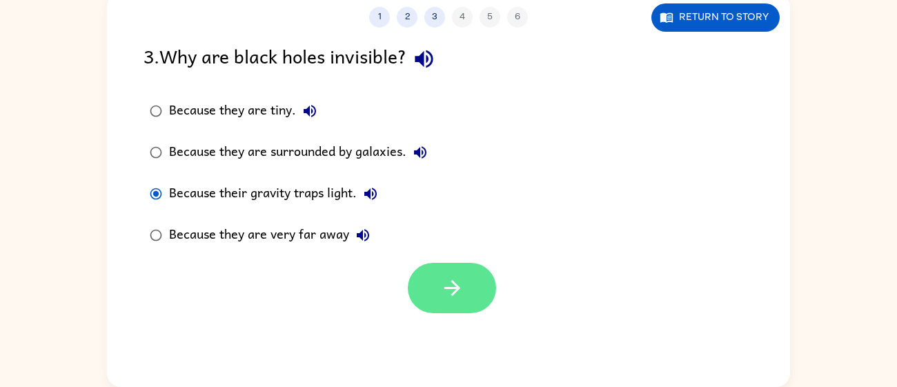
click at [461, 295] on icon "button" at bounding box center [452, 288] width 24 height 24
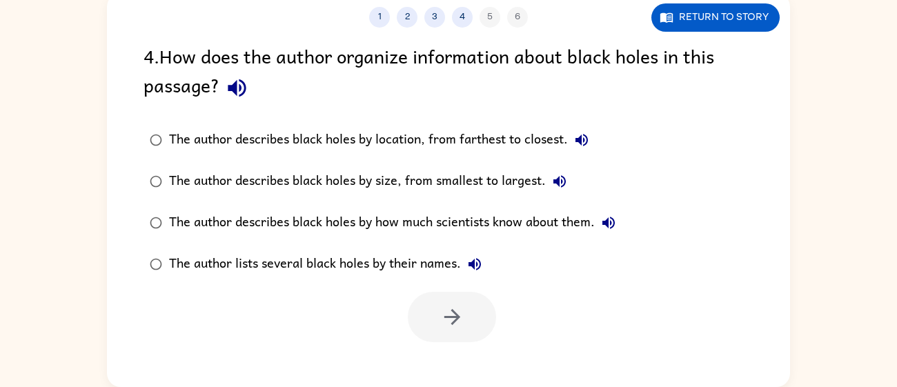
click at [164, 204] on label "The author describes black holes by how much scientists know about them." at bounding box center [382, 222] width 493 height 41
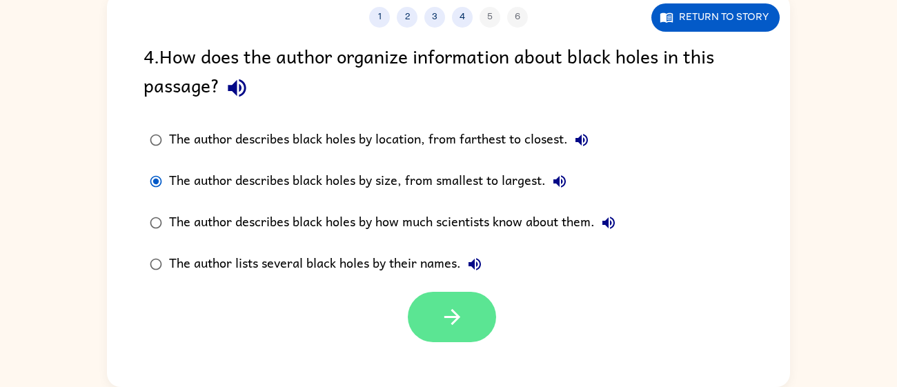
click at [462, 314] on icon "button" at bounding box center [452, 317] width 24 height 24
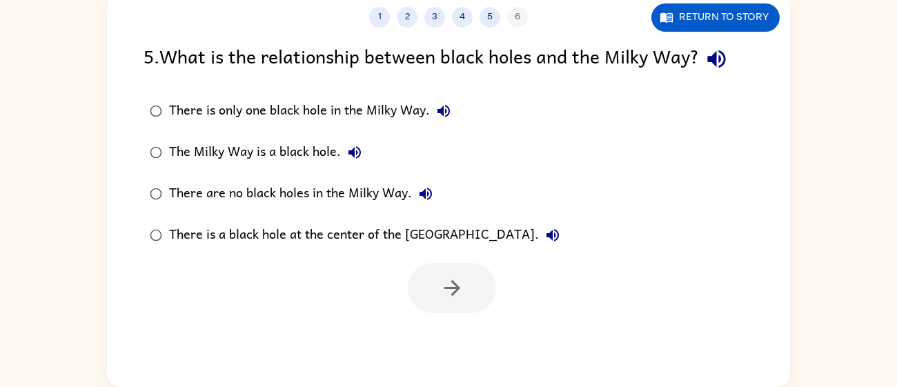
click at [157, 264] on div at bounding box center [448, 284] width 683 height 57
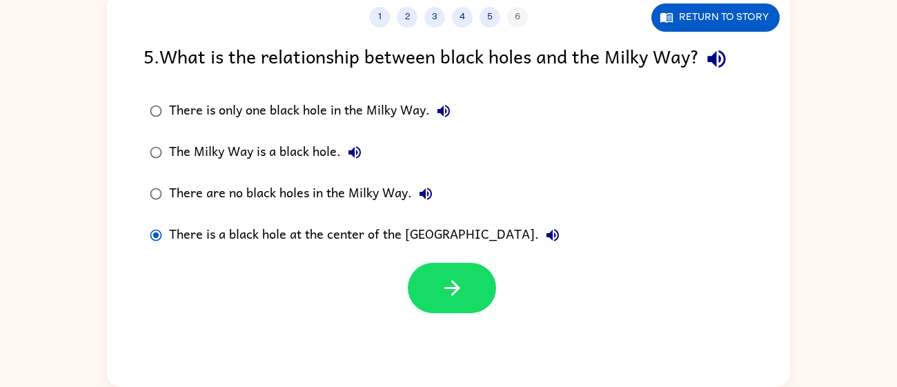
click at [183, 244] on div "There is a black hole at the center of the [GEOGRAPHIC_DATA]." at bounding box center [367, 235] width 397 height 28
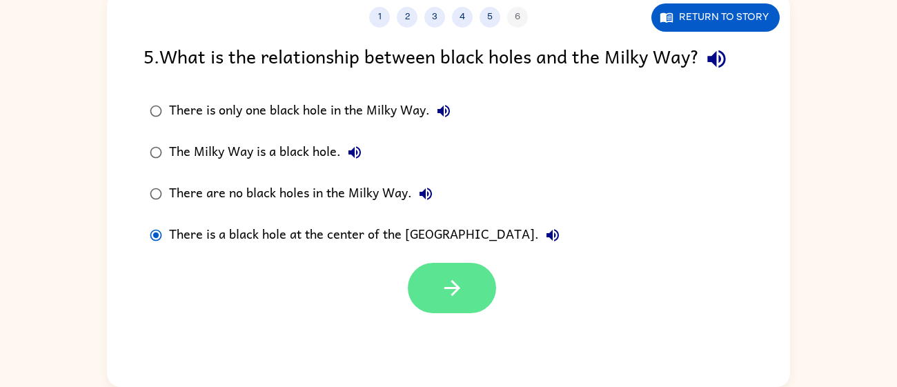
click at [444, 291] on icon "button" at bounding box center [452, 288] width 24 height 24
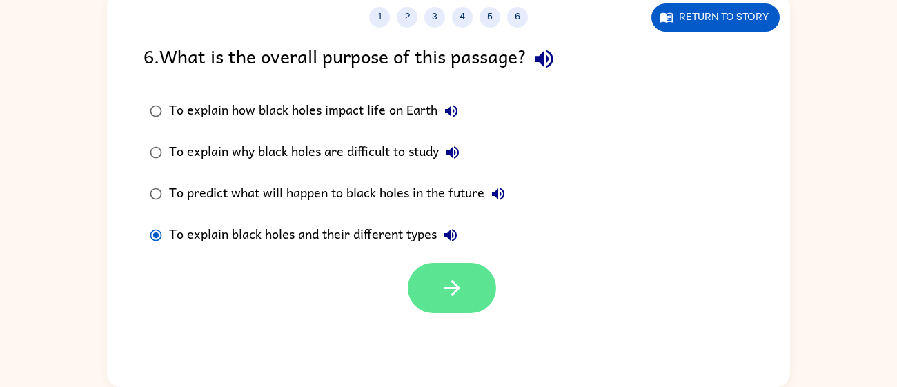
click at [459, 295] on icon "button" at bounding box center [452, 288] width 24 height 24
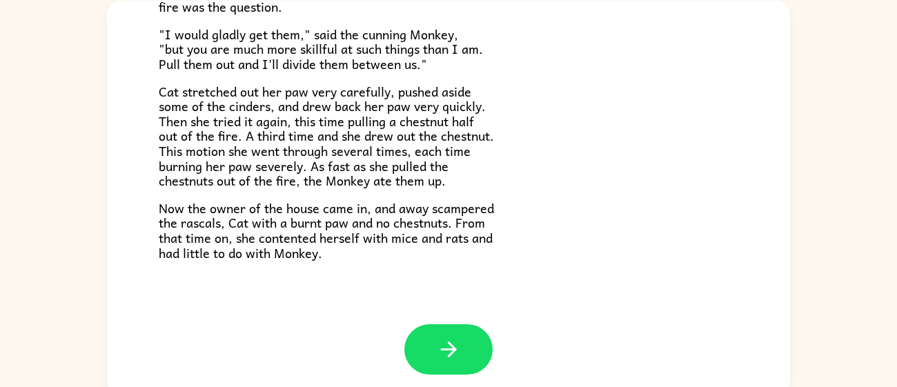
scroll to position [98, 0]
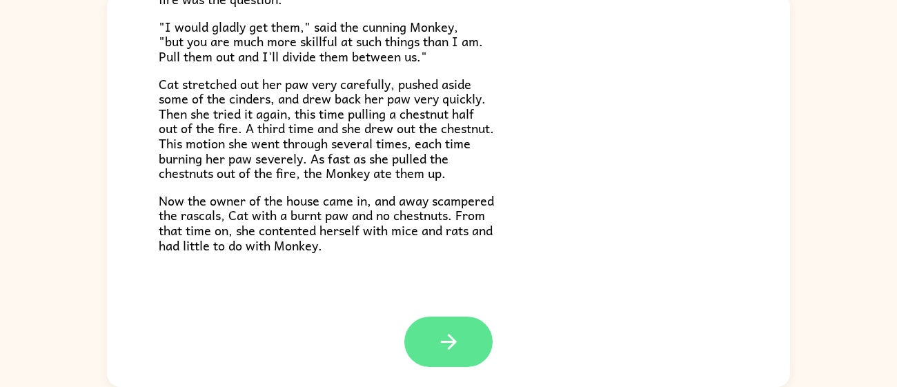
click at [455, 317] on button "button" at bounding box center [448, 342] width 88 height 50
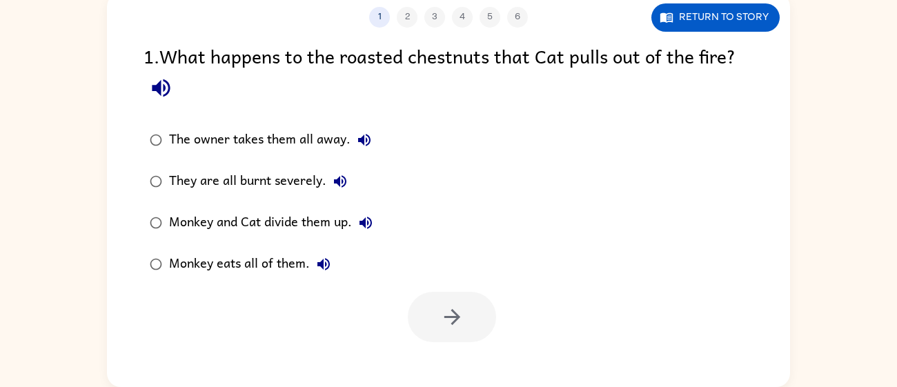
click at [454, 338] on div at bounding box center [452, 317] width 88 height 50
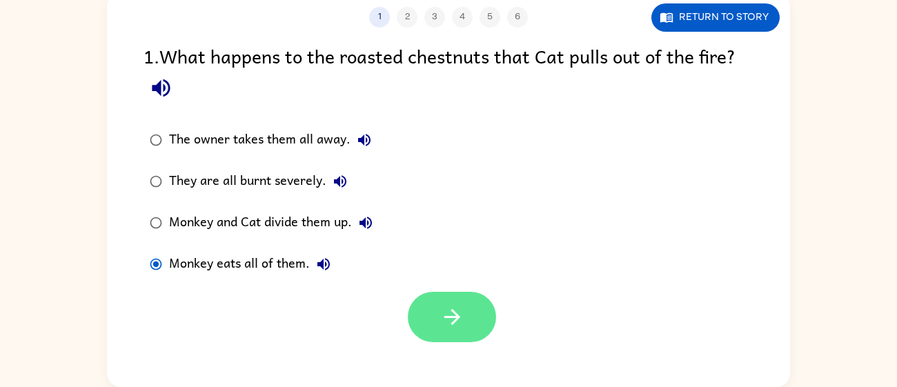
click at [448, 319] on icon "button" at bounding box center [452, 317] width 24 height 24
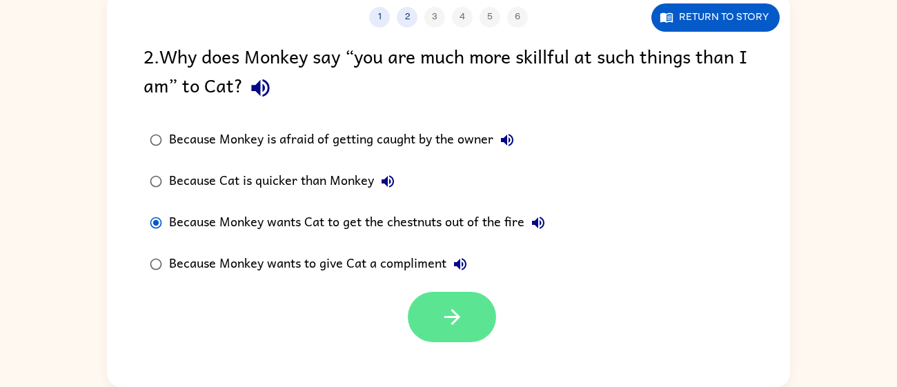
click at [444, 299] on button "button" at bounding box center [452, 317] width 88 height 50
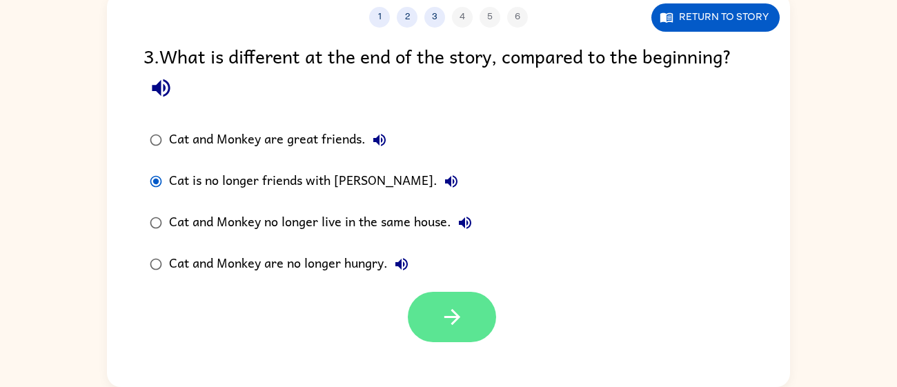
click at [409, 313] on button "button" at bounding box center [452, 317] width 88 height 50
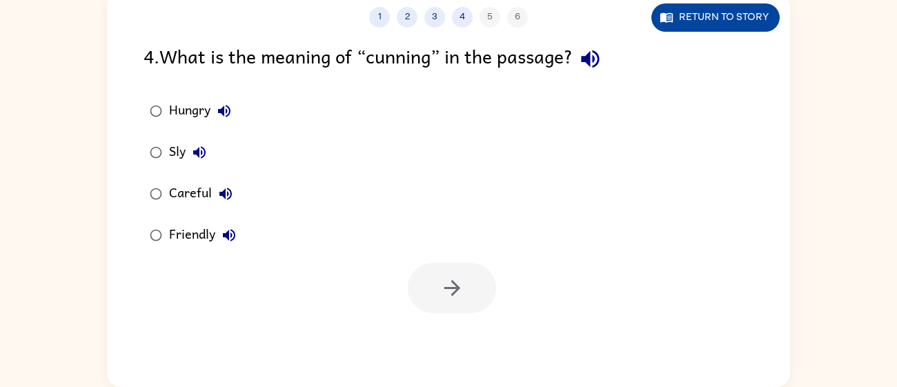
click at [685, 17] on button "Return to story" at bounding box center [715, 17] width 128 height 28
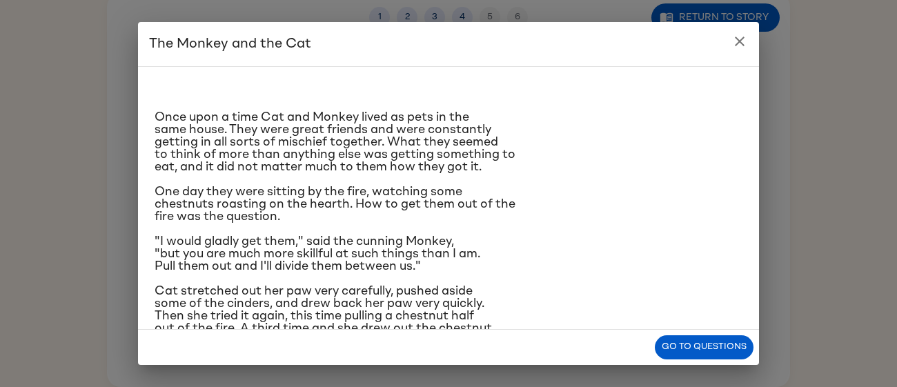
click at [730, 52] on button "close" at bounding box center [740, 42] width 28 height 28
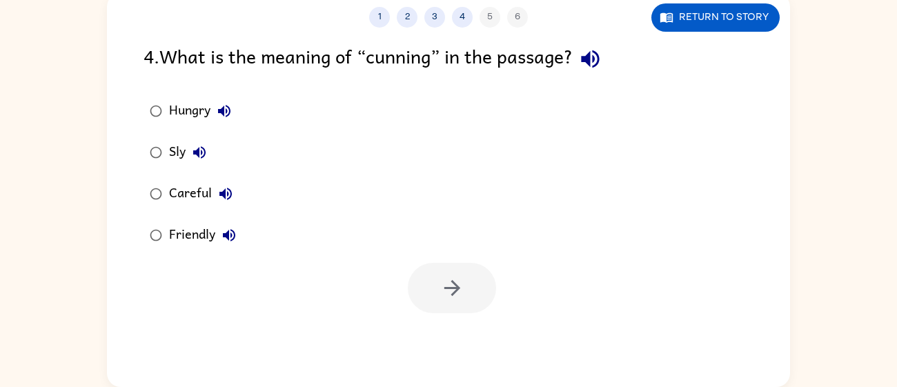
click at [743, 39] on div "1 2 3 4 5 6 Return to story 4 . What is the meaning of “cunning” in the passage…" at bounding box center [448, 190] width 683 height 394
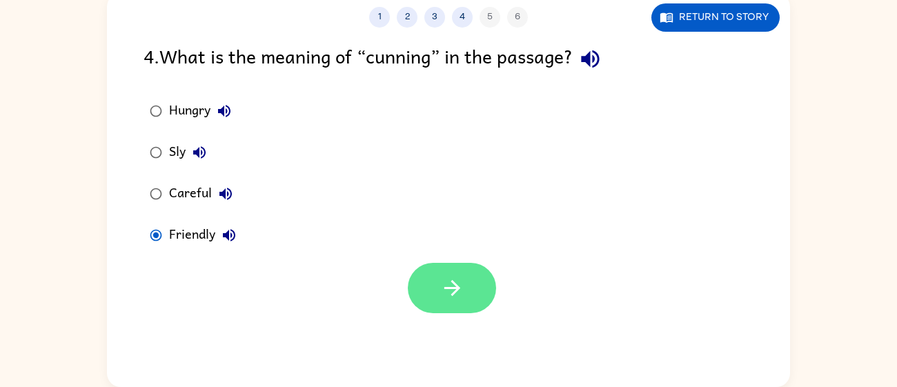
click at [448, 275] on button "button" at bounding box center [452, 288] width 88 height 50
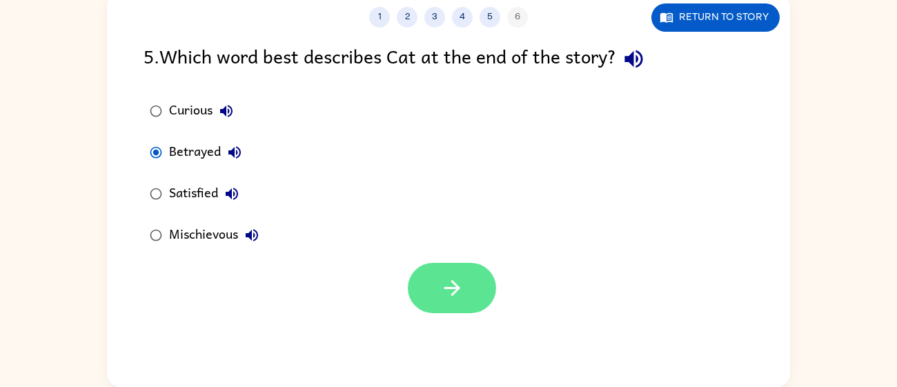
click at [440, 285] on icon "button" at bounding box center [452, 288] width 24 height 24
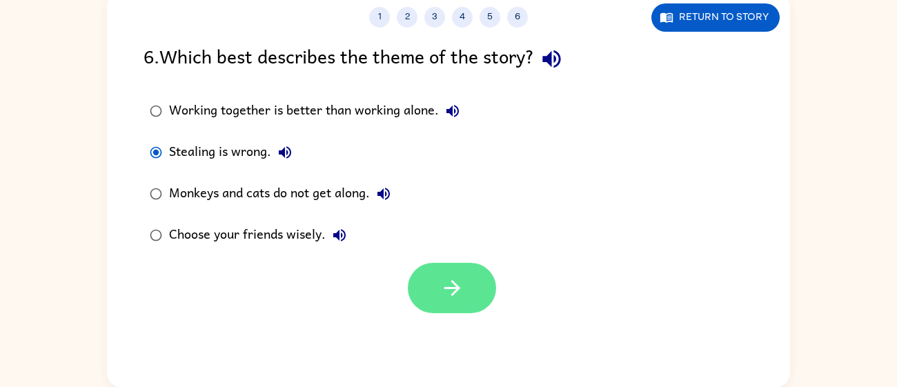
click at [446, 286] on icon "button" at bounding box center [452, 288] width 24 height 24
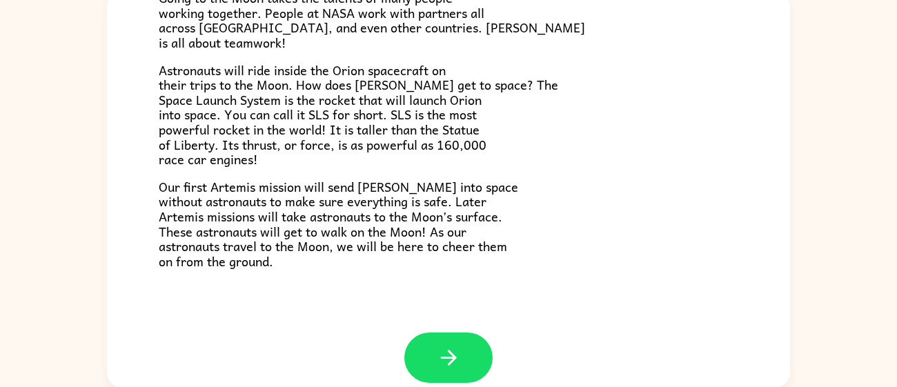
scroll to position [261, 0]
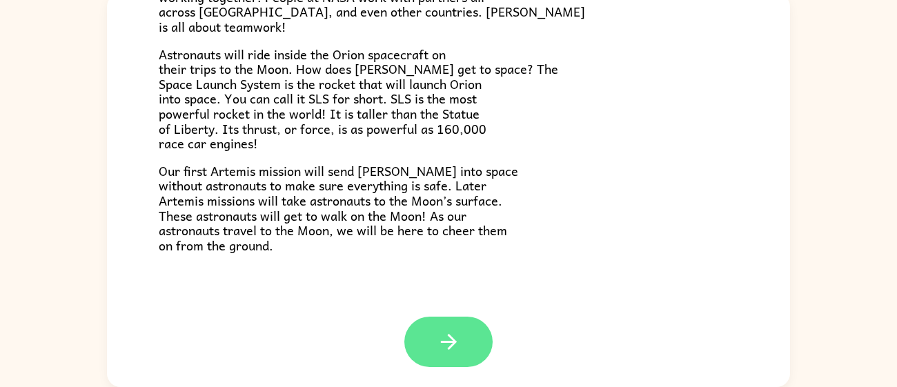
click at [446, 341] on icon "button" at bounding box center [448, 342] width 16 height 16
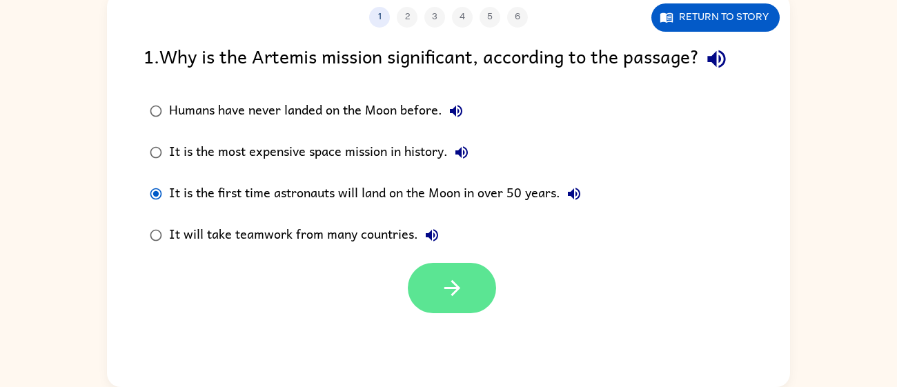
click at [479, 285] on button "button" at bounding box center [452, 288] width 88 height 50
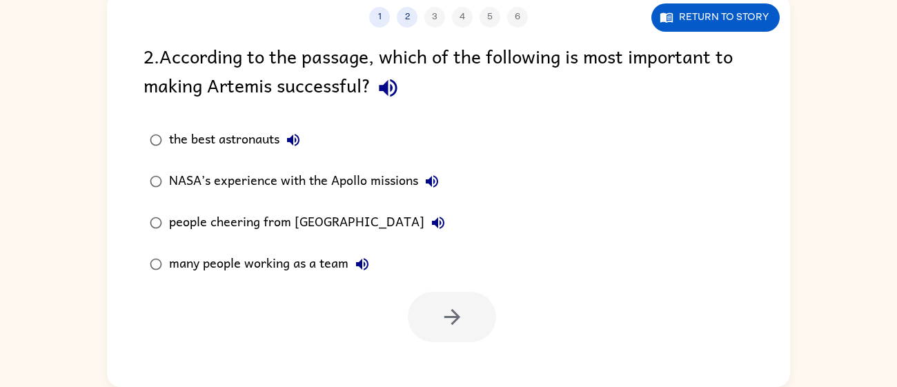
click at [185, 253] on div "many people working as a team" at bounding box center [272, 264] width 207 height 28
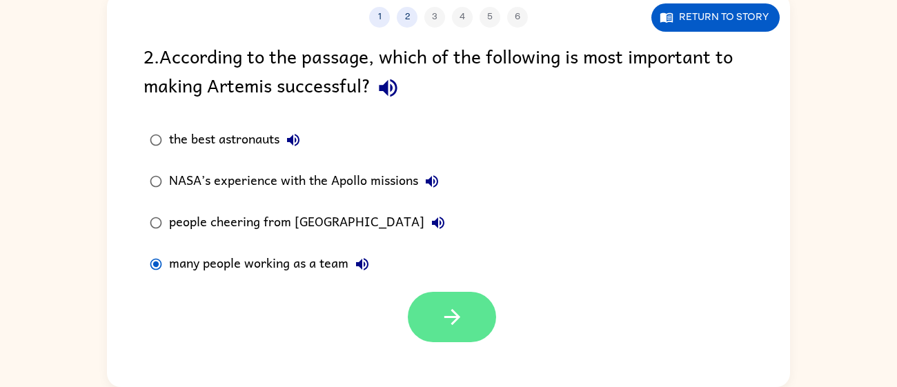
click at [471, 306] on button "button" at bounding box center [452, 317] width 88 height 50
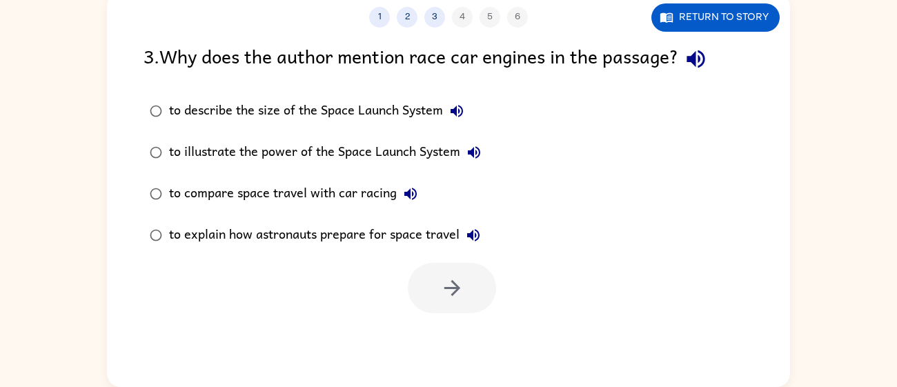
click at [187, 155] on div "to illustrate the power of the Space Launch System" at bounding box center [328, 153] width 319 height 28
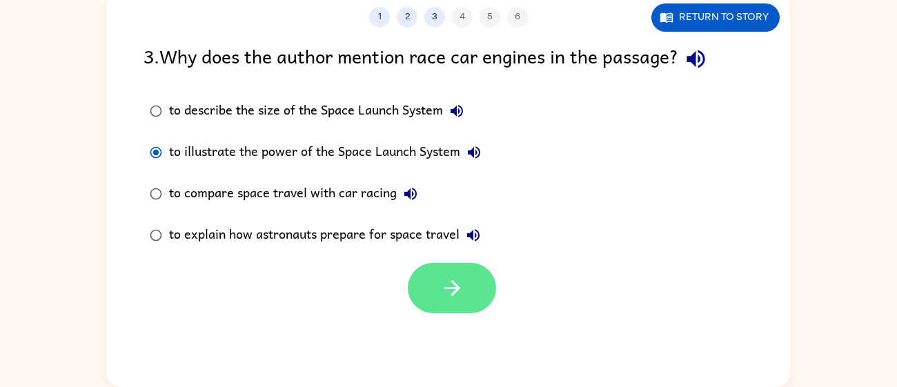
click at [480, 290] on button "button" at bounding box center [452, 288] width 88 height 50
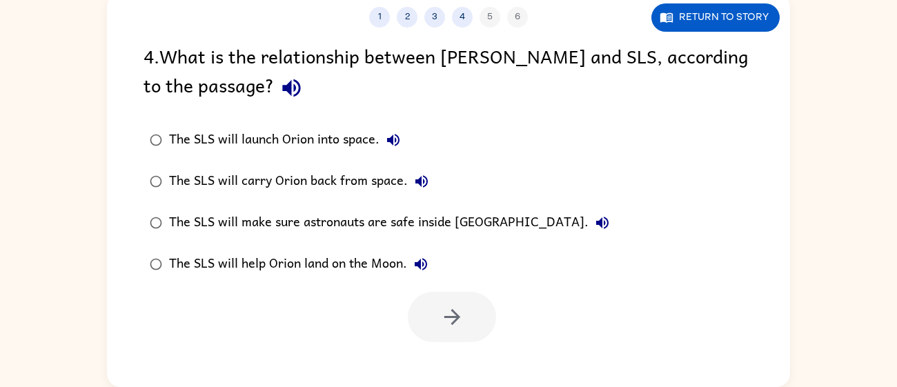
click at [393, 264] on div "The SLS will help Orion land on the Moon." at bounding box center [302, 264] width 266 height 28
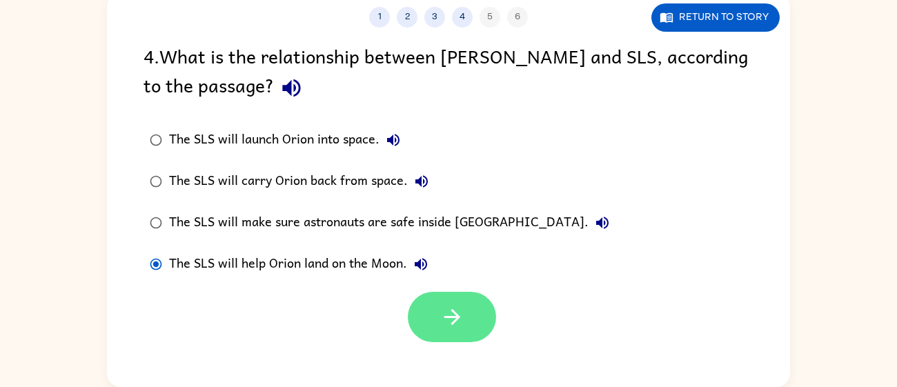
click at [460, 319] on icon "button" at bounding box center [452, 317] width 24 height 24
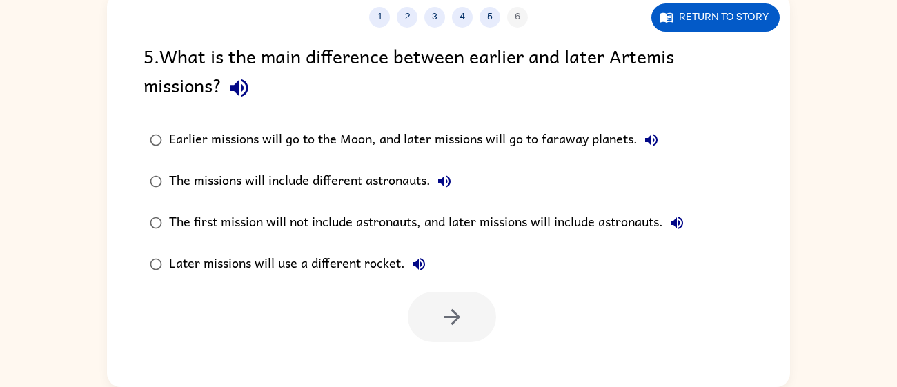
click at [546, 148] on div "Earlier missions will go to the Moon, and later missions will go to faraway pla…" at bounding box center [417, 140] width 496 height 28
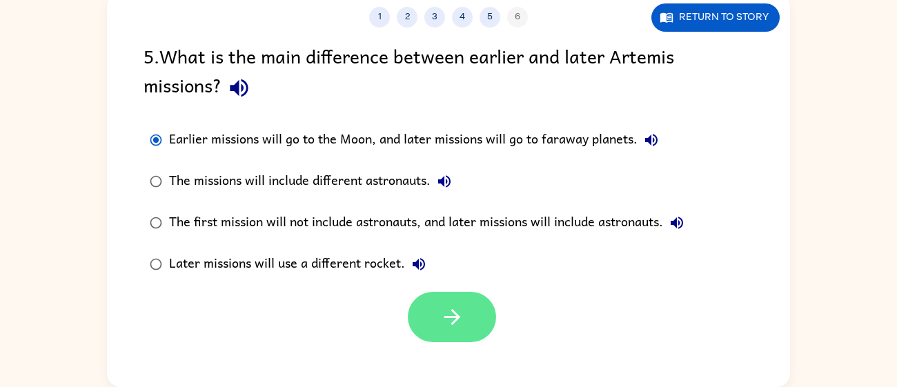
click at [444, 319] on icon "button" at bounding box center [452, 317] width 24 height 24
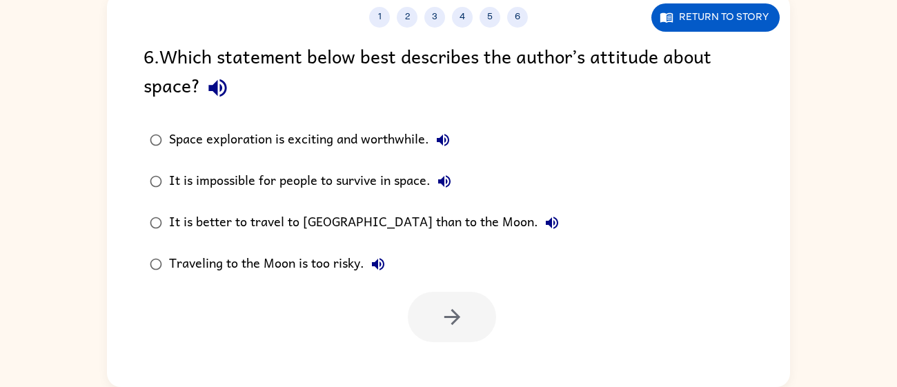
click at [381, 216] on div "It is better to travel to [GEOGRAPHIC_DATA] than to the Moon." at bounding box center [367, 223] width 397 height 28
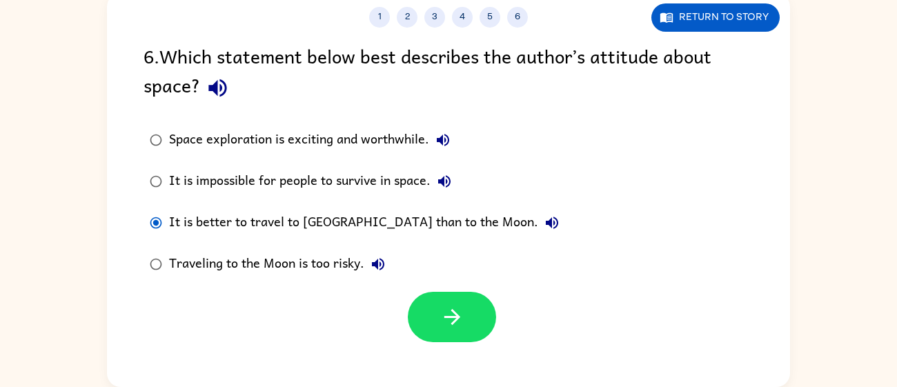
click at [440, 362] on div "1 2 3 4 5 6 Return to story 6 . Which statement below best describes the author…" at bounding box center [448, 190] width 683 height 394
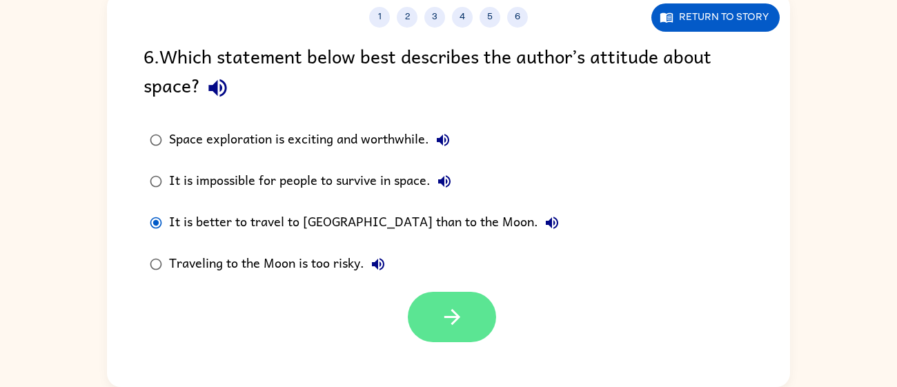
click at [444, 317] on icon "button" at bounding box center [452, 317] width 16 height 16
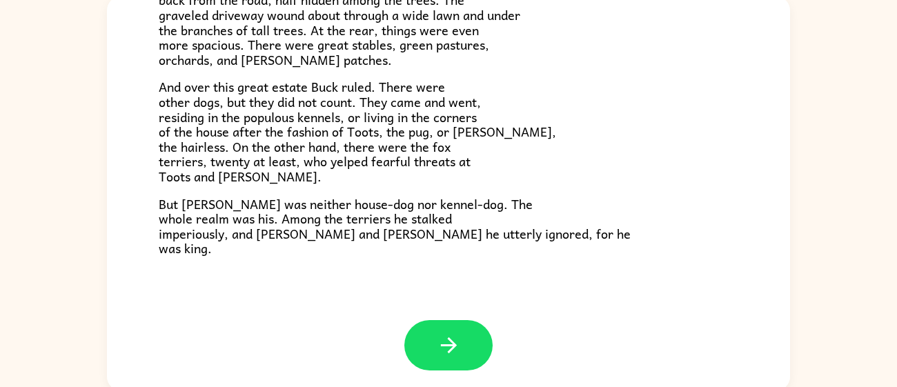
scroll to position [98, 0]
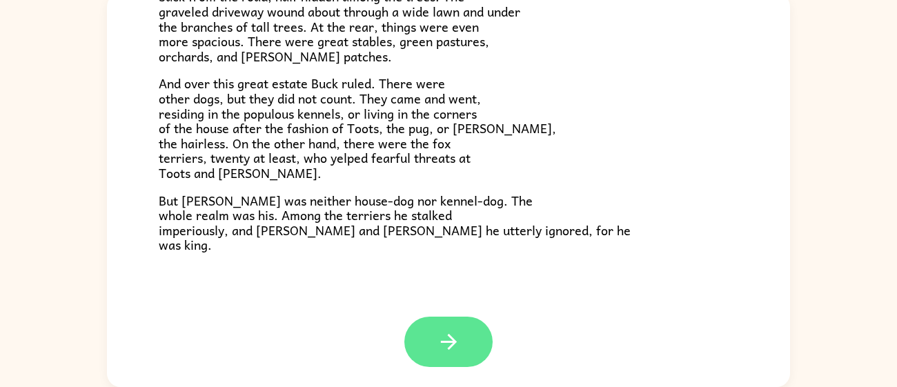
click at [461, 328] on button "button" at bounding box center [448, 342] width 88 height 50
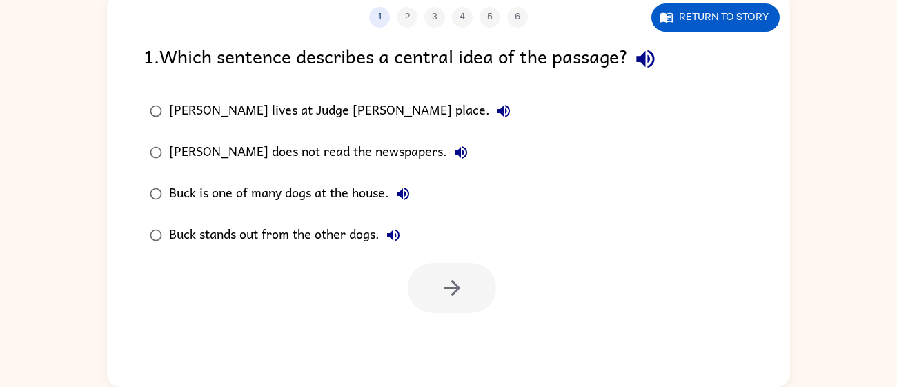
scroll to position [0, 0]
click at [698, 231] on div "[PERSON_NAME] lives at Judge [PERSON_NAME] place. [PERSON_NAME] does not read t…" at bounding box center [467, 173] width 647 height 166
click at [715, 230] on div "[PERSON_NAME] lives at Judge [PERSON_NAME] place. [PERSON_NAME] does not read t…" at bounding box center [467, 173] width 647 height 166
click at [736, 227] on div "[PERSON_NAME] lives at Judge [PERSON_NAME] place. [PERSON_NAME] does not read t…" at bounding box center [467, 173] width 647 height 166
click at [718, 266] on div at bounding box center [448, 284] width 683 height 57
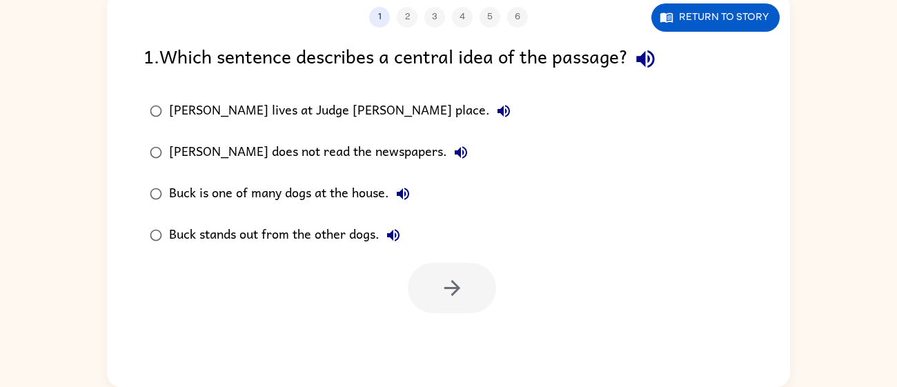
click at [716, 248] on div "[PERSON_NAME] lives at Judge [PERSON_NAME] place. [PERSON_NAME] does not read t…" at bounding box center [467, 173] width 647 height 166
click at [349, 248] on div "Buck stands out from the other dogs." at bounding box center [288, 235] width 238 height 28
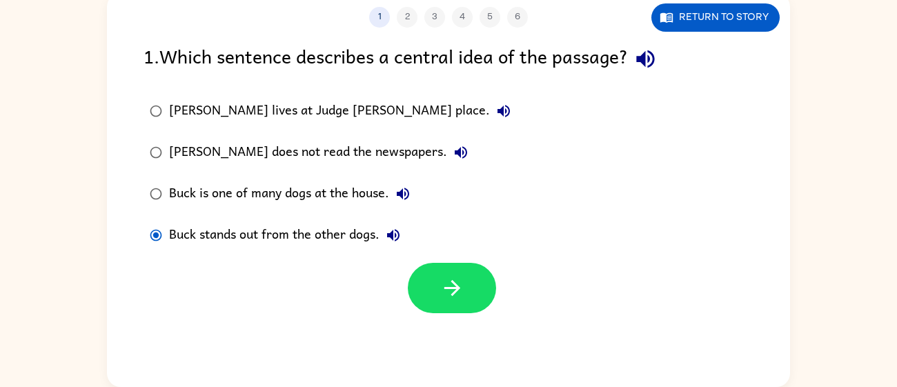
click at [359, 235] on div "Buck stands out from the other dogs." at bounding box center [288, 235] width 238 height 28
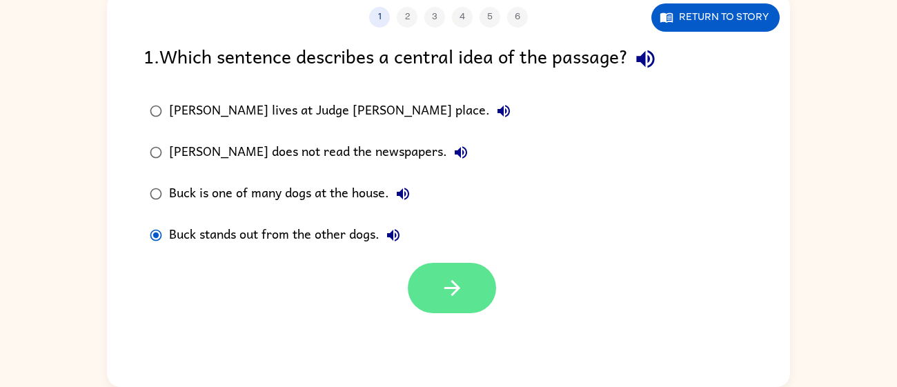
click at [459, 293] on icon "button" at bounding box center [452, 288] width 24 height 24
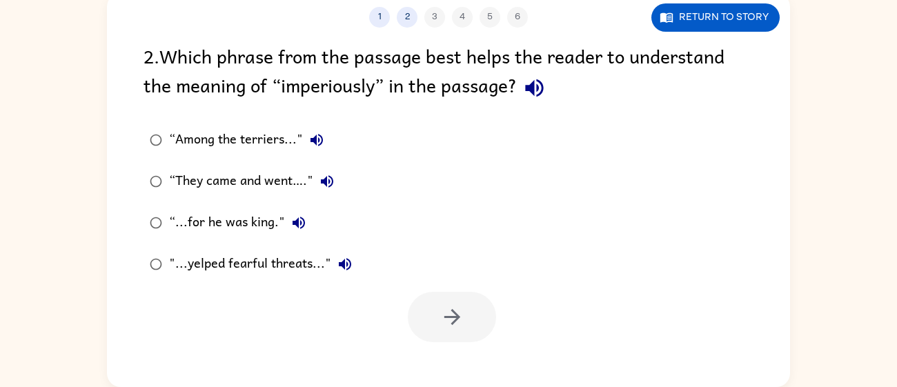
click at [235, 248] on label ""...yelped fearful threats..."" at bounding box center [251, 264] width 230 height 41
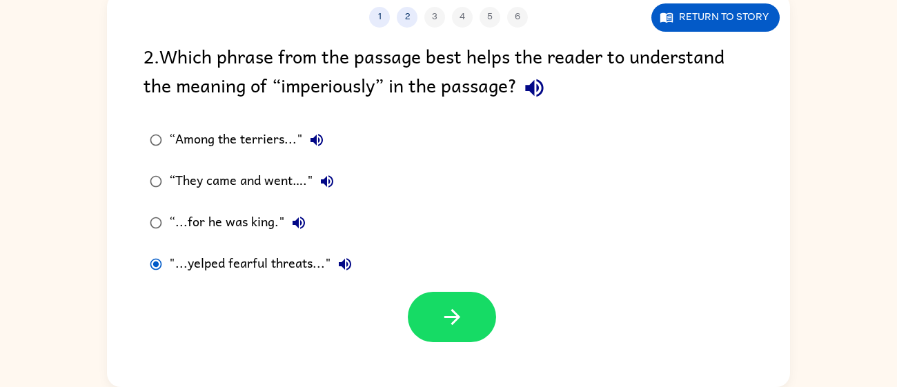
click at [219, 284] on label ""...yelped fearful threats..."" at bounding box center [251, 264] width 230 height 41
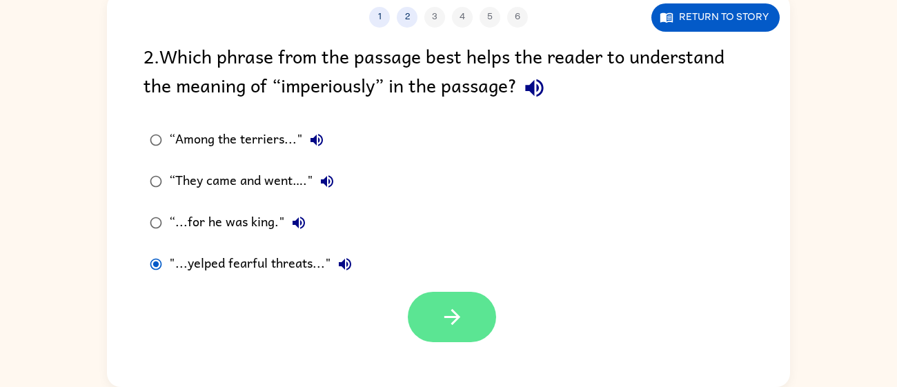
click at [448, 313] on icon "button" at bounding box center [452, 317] width 24 height 24
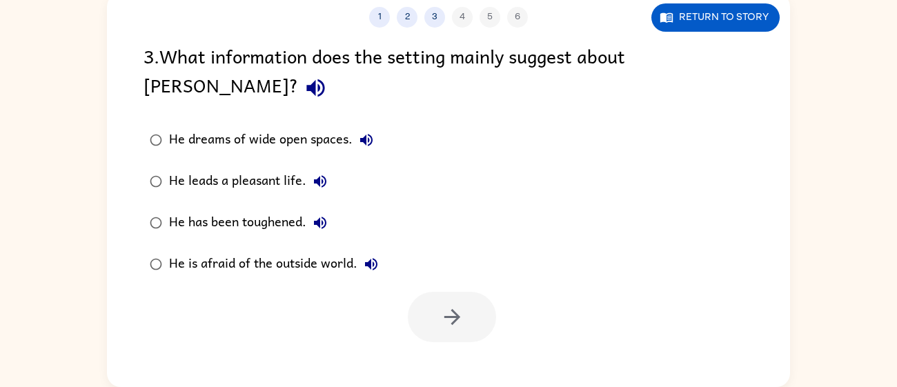
click at [320, 126] on div "He dreams of wide open spaces." at bounding box center [274, 140] width 211 height 28
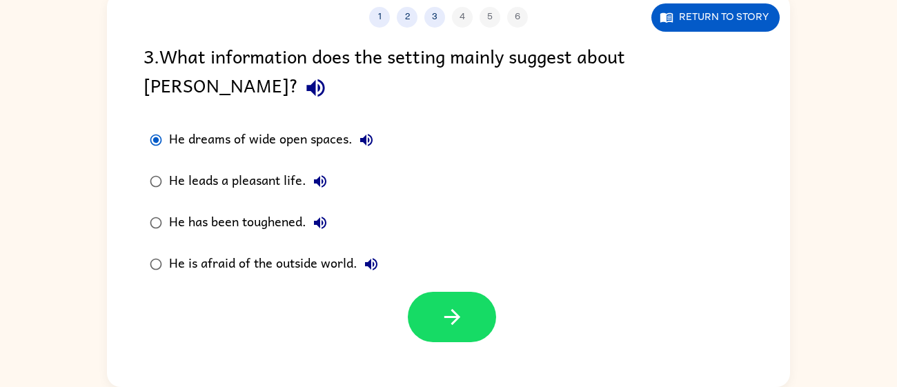
click at [284, 126] on div "He dreams of wide open spaces." at bounding box center [274, 140] width 211 height 28
click at [266, 202] on label "He has been toughened." at bounding box center [264, 222] width 256 height 41
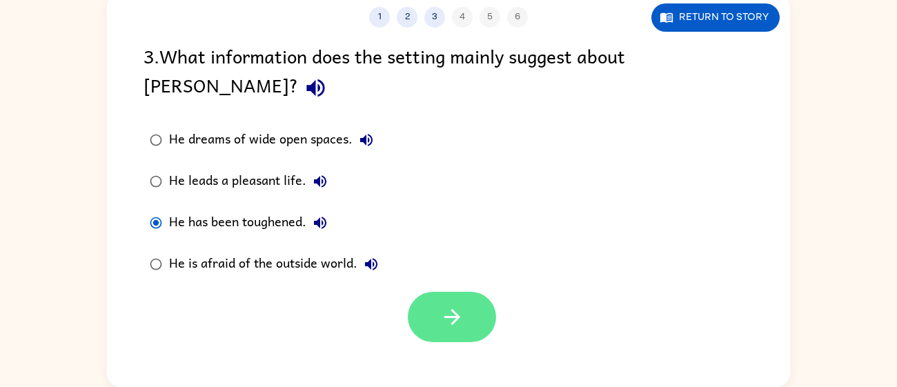
click at [445, 305] on icon "button" at bounding box center [452, 317] width 24 height 24
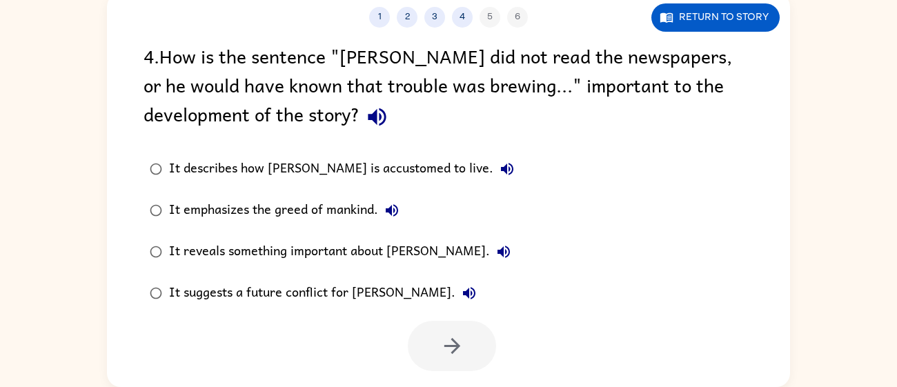
click at [330, 172] on div "It describes how [PERSON_NAME] is accustomed to live." at bounding box center [345, 169] width 352 height 28
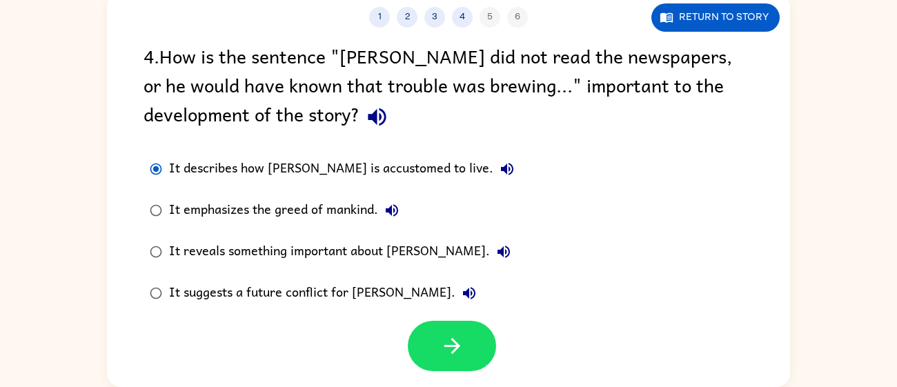
click at [325, 279] on div "It suggests a future conflict for [PERSON_NAME]." at bounding box center [326, 293] width 314 height 28
click at [324, 290] on div "It suggests a future conflict for [PERSON_NAME]." at bounding box center [326, 293] width 314 height 28
click at [315, 221] on div "It emphasizes the greed of mankind." at bounding box center [287, 211] width 237 height 28
click at [315, 250] on div "It reveals something important about [PERSON_NAME]." at bounding box center [343, 252] width 348 height 28
click at [302, 221] on div "It emphasizes the greed of mankind." at bounding box center [287, 211] width 237 height 28
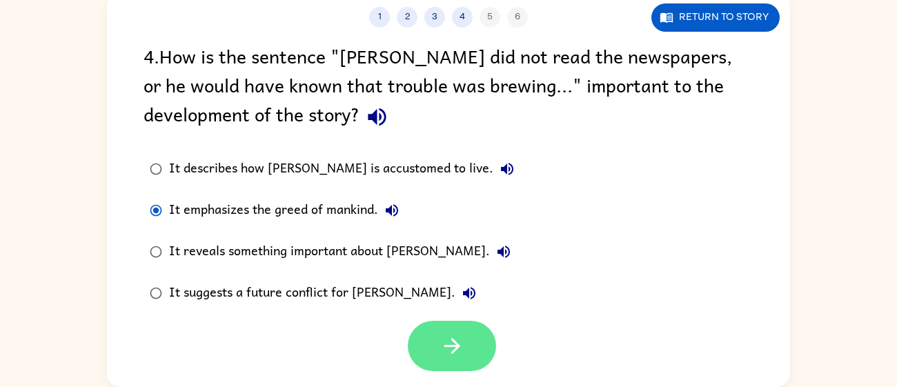
click at [450, 342] on icon "button" at bounding box center [452, 346] width 24 height 24
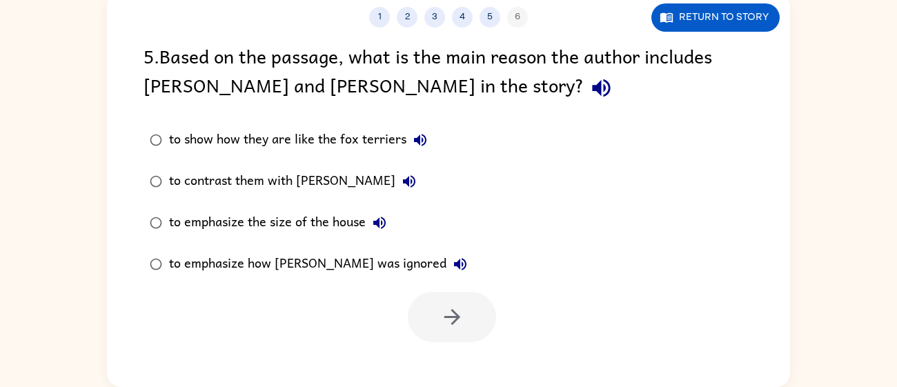
click at [303, 148] on div "to show how they are like the fox terriers" at bounding box center [301, 140] width 265 height 28
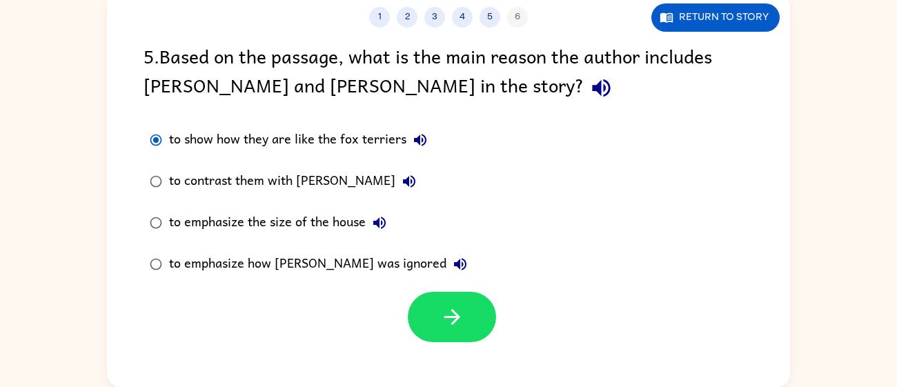
click at [296, 210] on div "to emphasize the size of the house" at bounding box center [281, 223] width 224 height 28
click at [285, 284] on label "to emphasize how [PERSON_NAME] was ignored" at bounding box center [308, 264] width 345 height 41
click at [280, 245] on label "to emphasize how [PERSON_NAME] was ignored" at bounding box center [308, 264] width 345 height 41
click at [267, 180] on div "to contrast them with [PERSON_NAME]" at bounding box center [296, 182] width 254 height 28
click at [258, 273] on div "to emphasize how [PERSON_NAME] was ignored" at bounding box center [321, 264] width 305 height 28
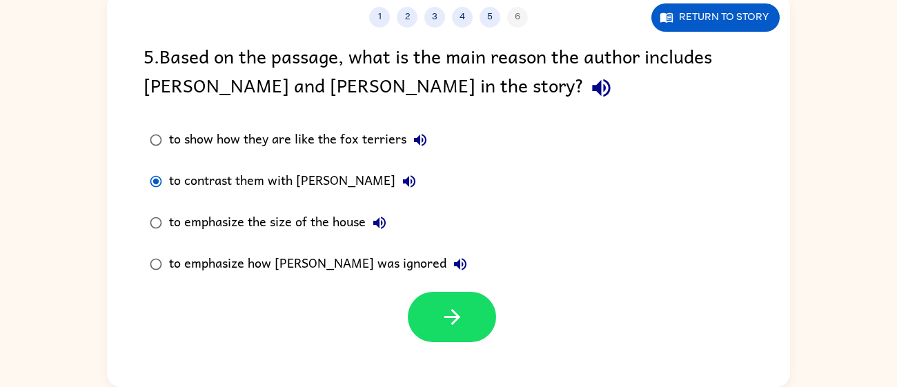
click at [254, 224] on div "to emphasize the size of the house" at bounding box center [281, 223] width 224 height 28
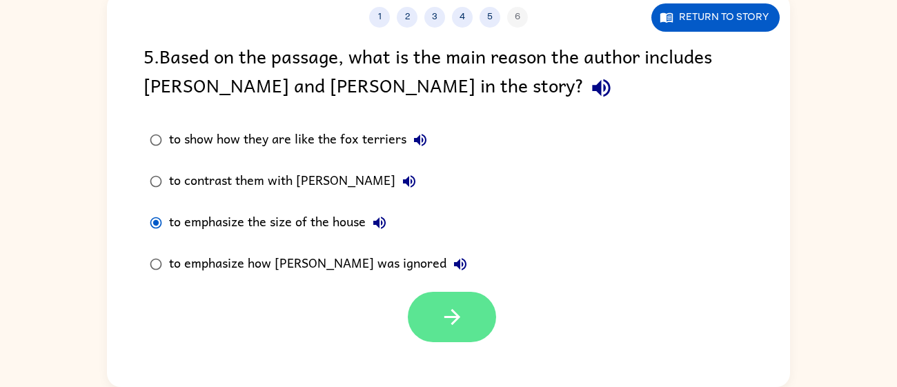
click at [459, 319] on icon "button" at bounding box center [452, 317] width 24 height 24
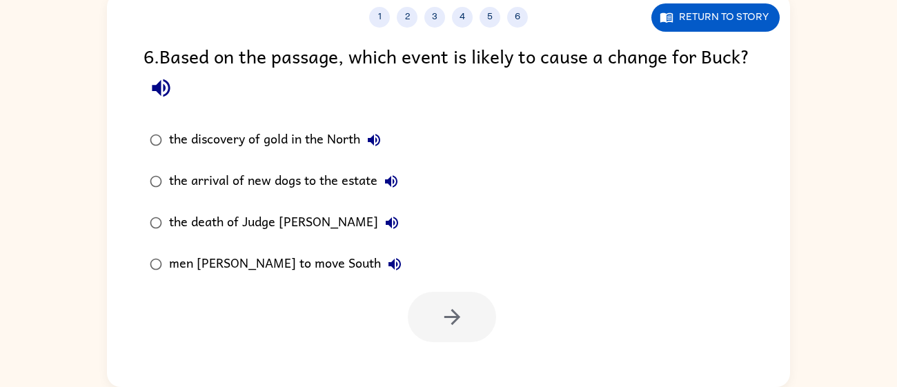
click at [313, 149] on div "the discovery of gold in the North" at bounding box center [278, 140] width 219 height 28
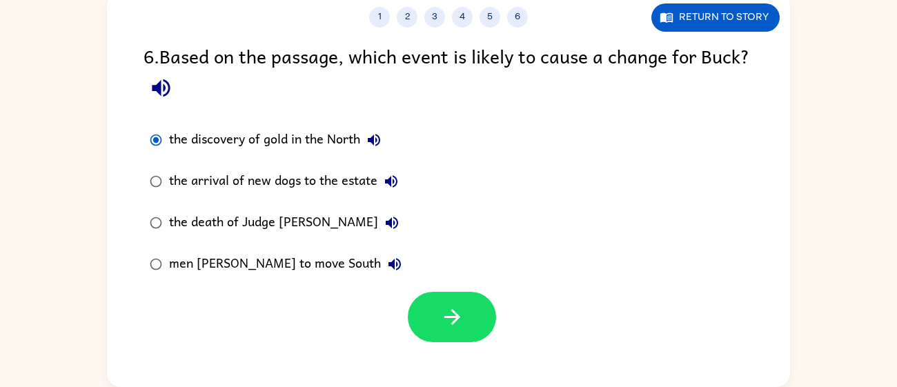
click at [307, 183] on div "the arrival of new dogs to the estate" at bounding box center [287, 182] width 236 height 28
click at [299, 211] on div "the death of Judge [PERSON_NAME]" at bounding box center [287, 223] width 237 height 28
click at [293, 253] on div "men [PERSON_NAME] to move South" at bounding box center [288, 264] width 239 height 28
click at [289, 267] on div "men [PERSON_NAME] to move South" at bounding box center [288, 264] width 239 height 28
click at [270, 233] on div "the death of Judge [PERSON_NAME]" at bounding box center [287, 223] width 237 height 28
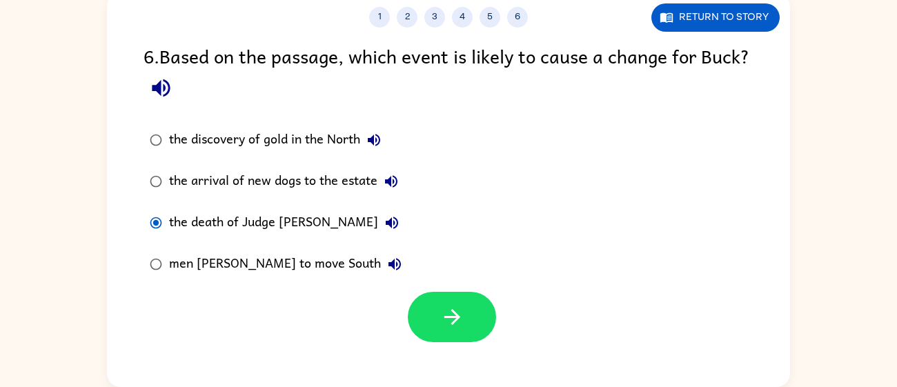
click at [293, 140] on div "the discovery of gold in the North" at bounding box center [278, 140] width 219 height 28
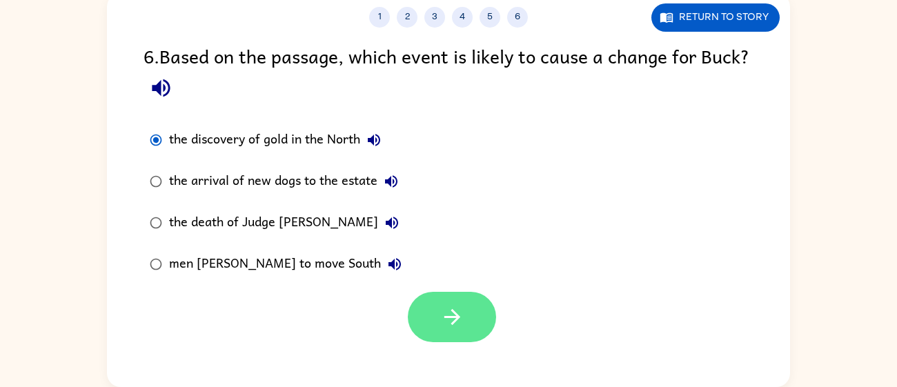
click at [442, 306] on icon "button" at bounding box center [452, 317] width 24 height 24
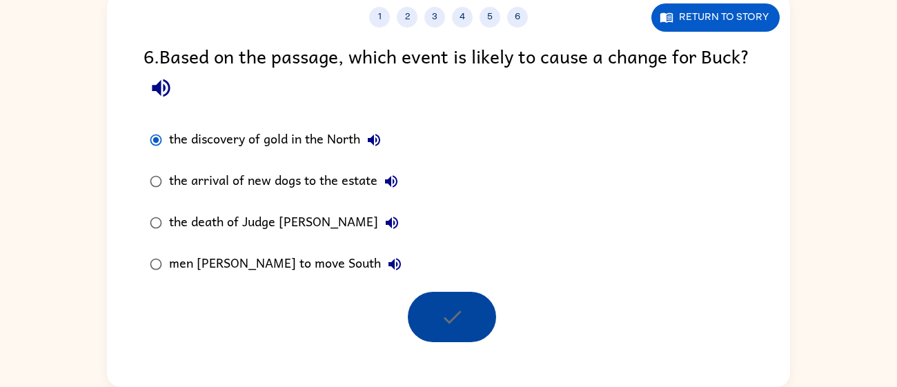
scroll to position [73, 0]
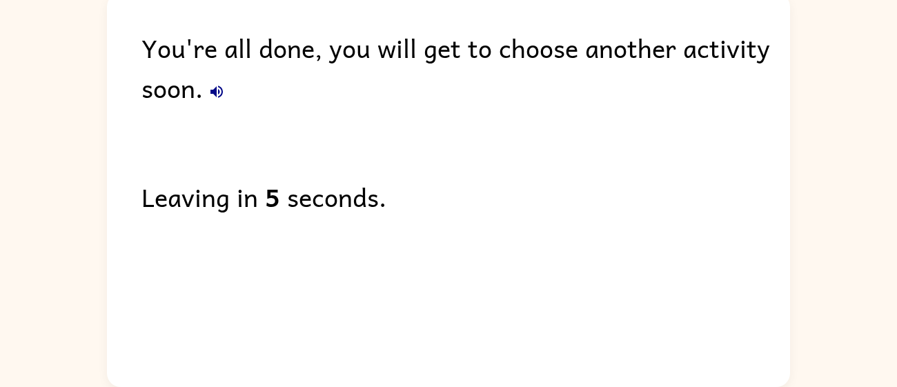
click at [282, 235] on div "You're all done, you will get to choose another activity soon. Leaving in 5 sec…" at bounding box center [448, 186] width 683 height 387
click at [277, 197] on b "5" at bounding box center [272, 197] width 15 height 40
click at [293, 172] on div "You're all done, you will get to choose another activity soon. Leaving in 5 sec…" at bounding box center [448, 186] width 683 height 387
click at [678, 273] on div "You're all done, you will get to choose another activity soon. Leaving in 4 sec…" at bounding box center [448, 186] width 683 height 387
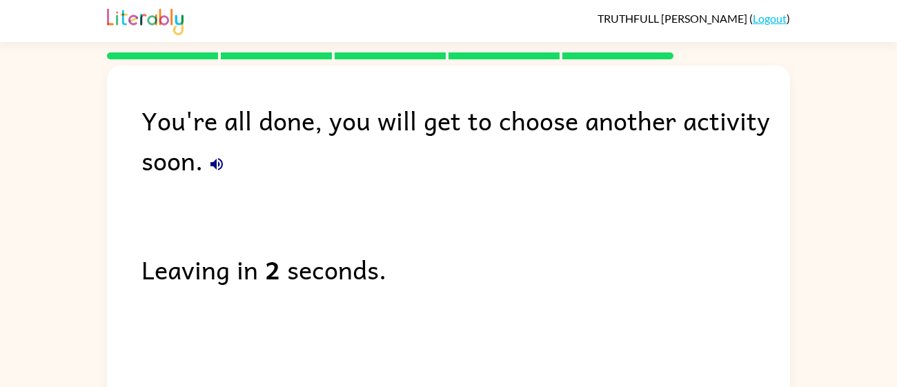
scroll to position [52, 0]
